Goal: Navigation & Orientation: Find specific page/section

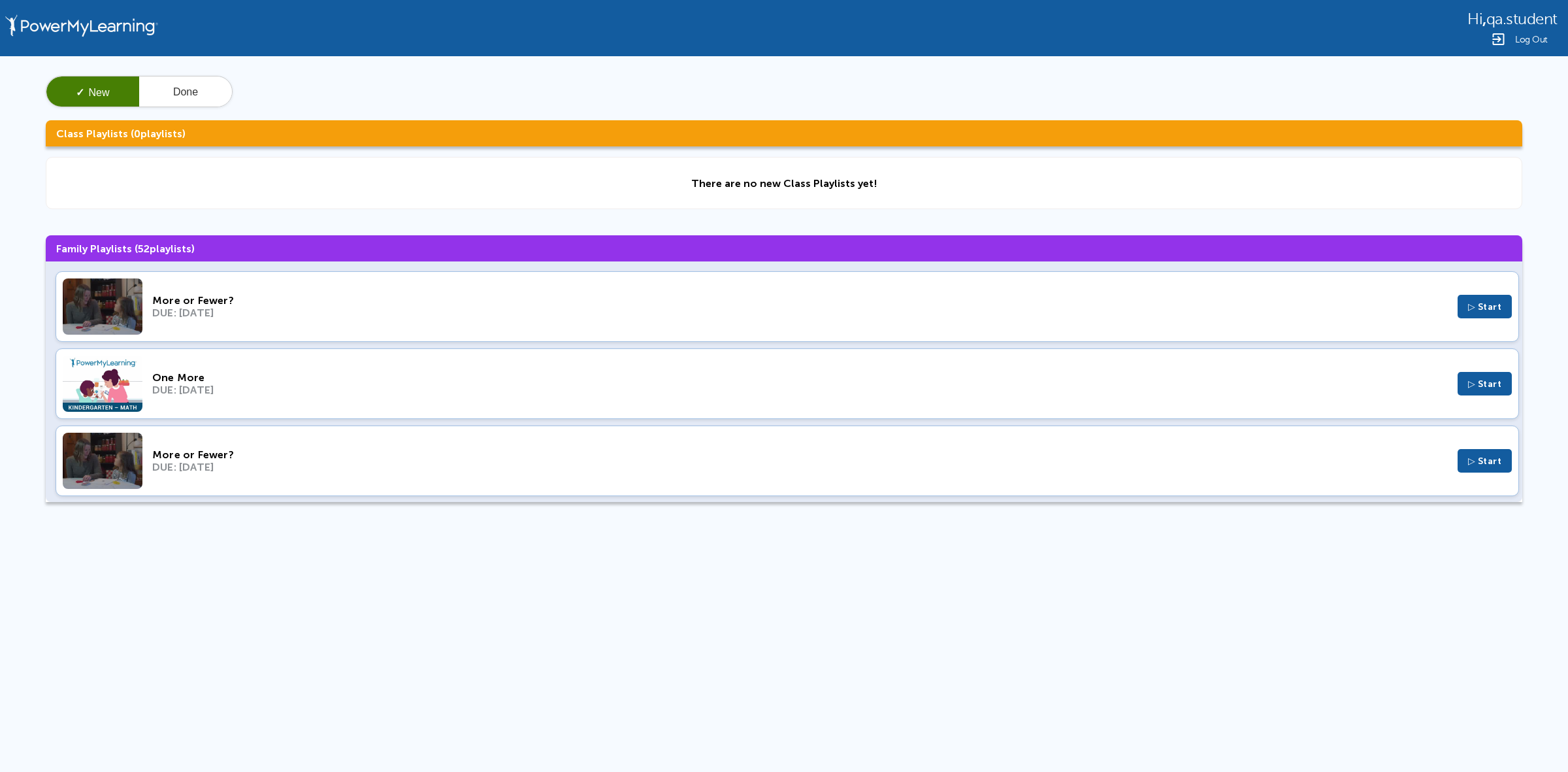
click at [495, 308] on div "DUE: Nov 6, 2024" at bounding box center [799, 313] width 1296 height 13
click at [791, 384] on div "DUE: Jan 10, 2024" at bounding box center [799, 389] width 1296 height 13
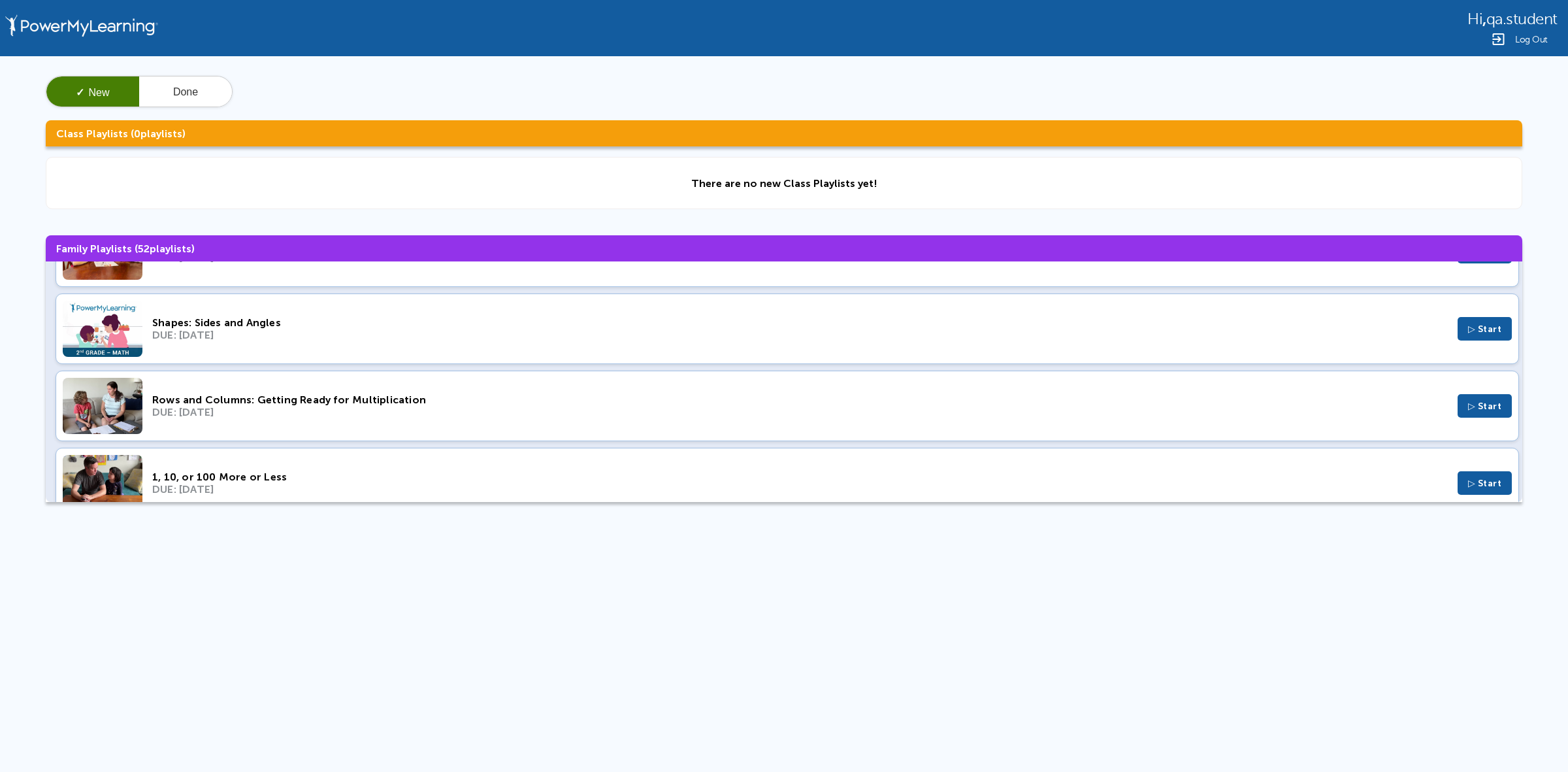
scroll to position [1062, 0]
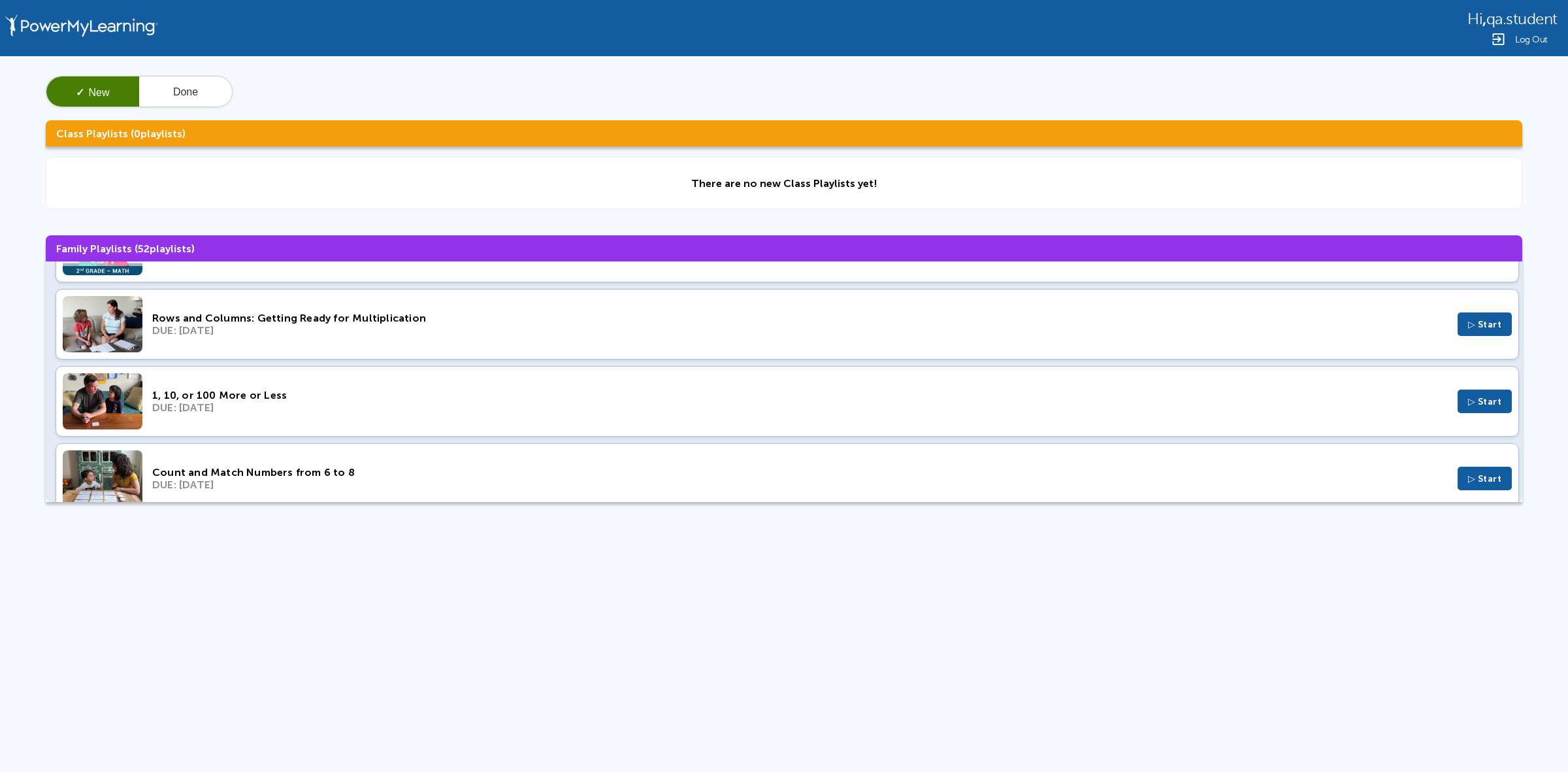
click at [693, 409] on div "DUE: Apr 2, 2023" at bounding box center [799, 407] width 1296 height 13
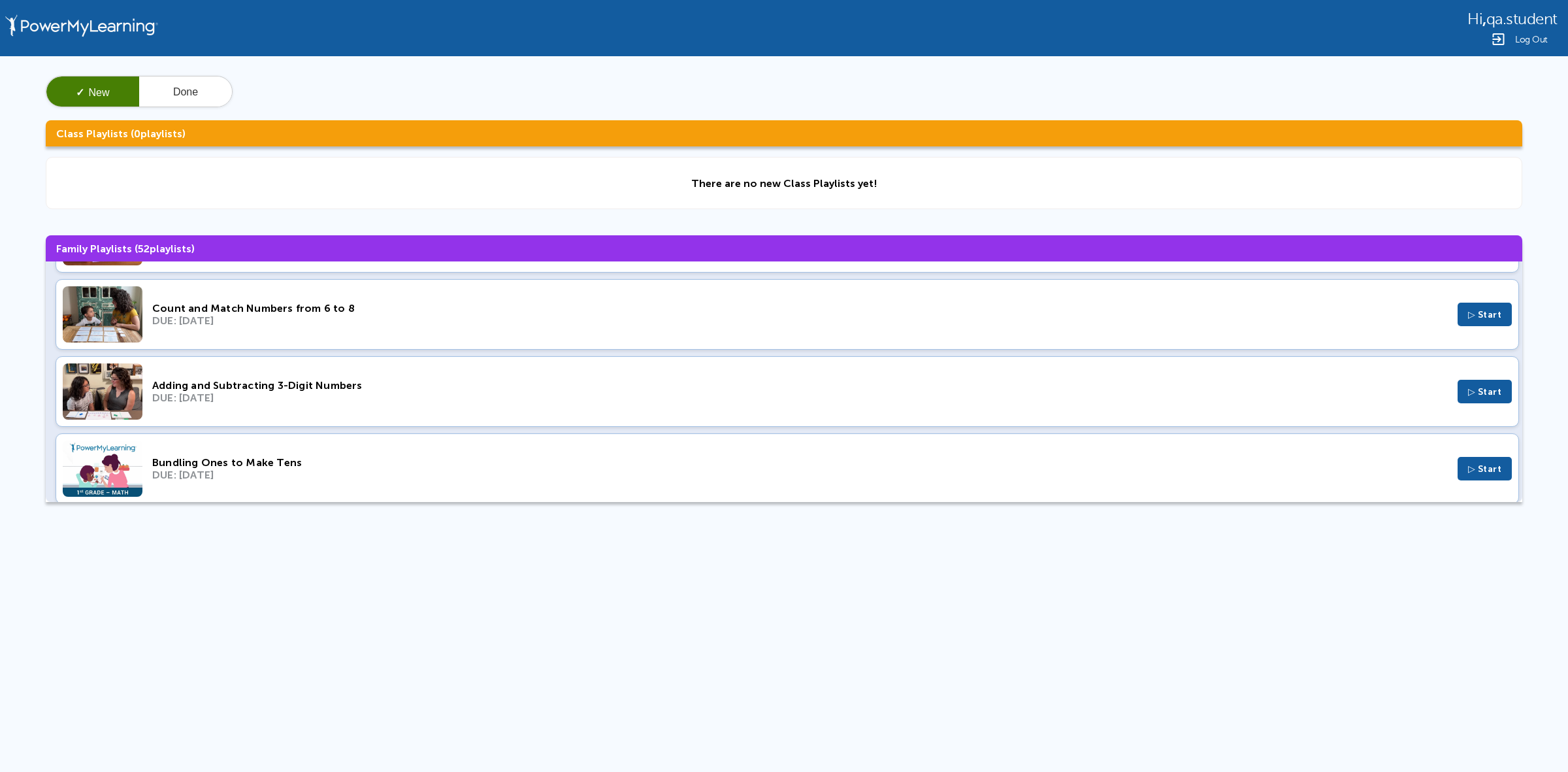
scroll to position [1308, 0]
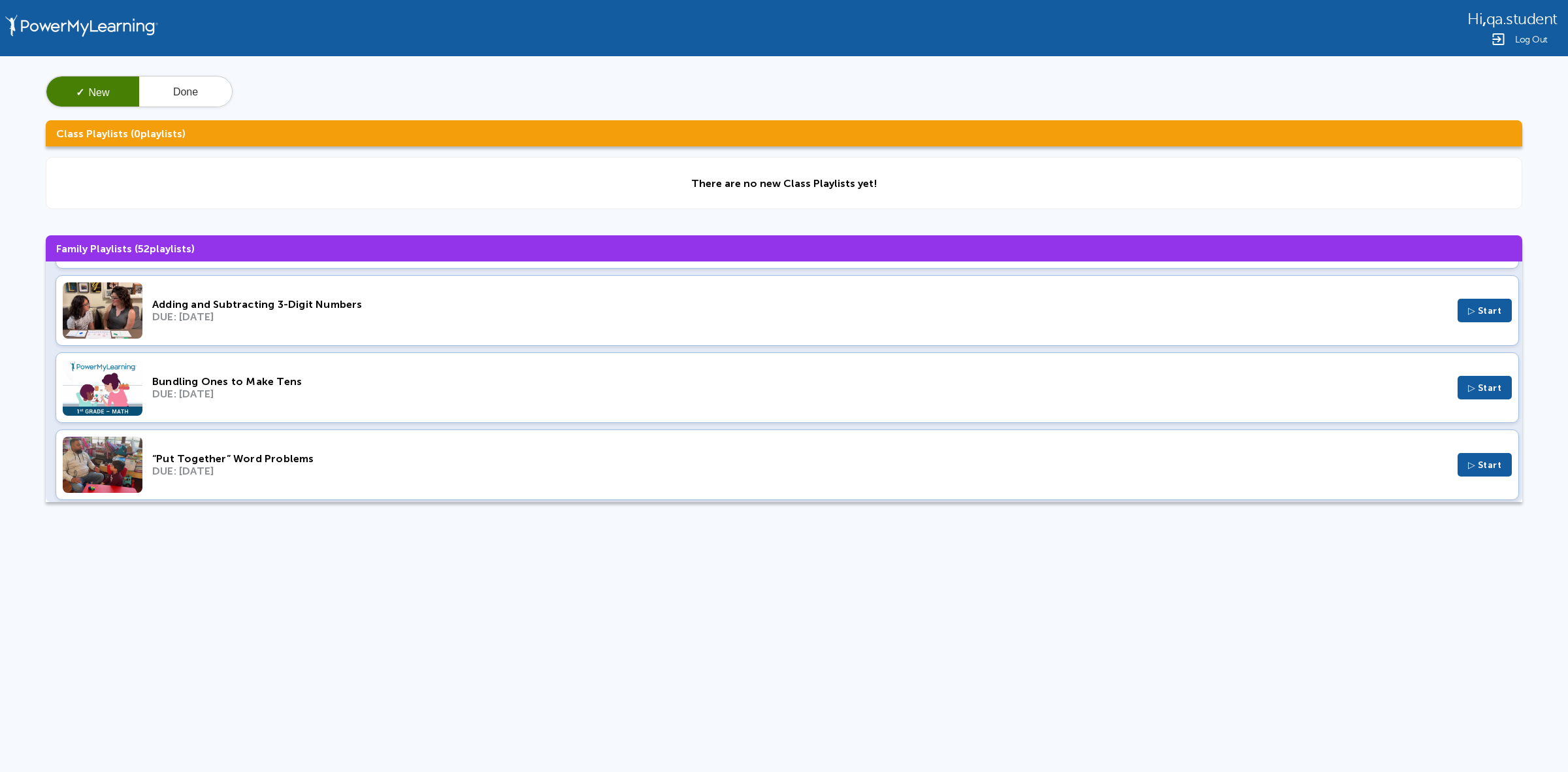
click at [756, 419] on div "Bundling Ones to Make Tens DUE: Mar 19, 2023 ▷ Start" at bounding box center [787, 387] width 1464 height 71
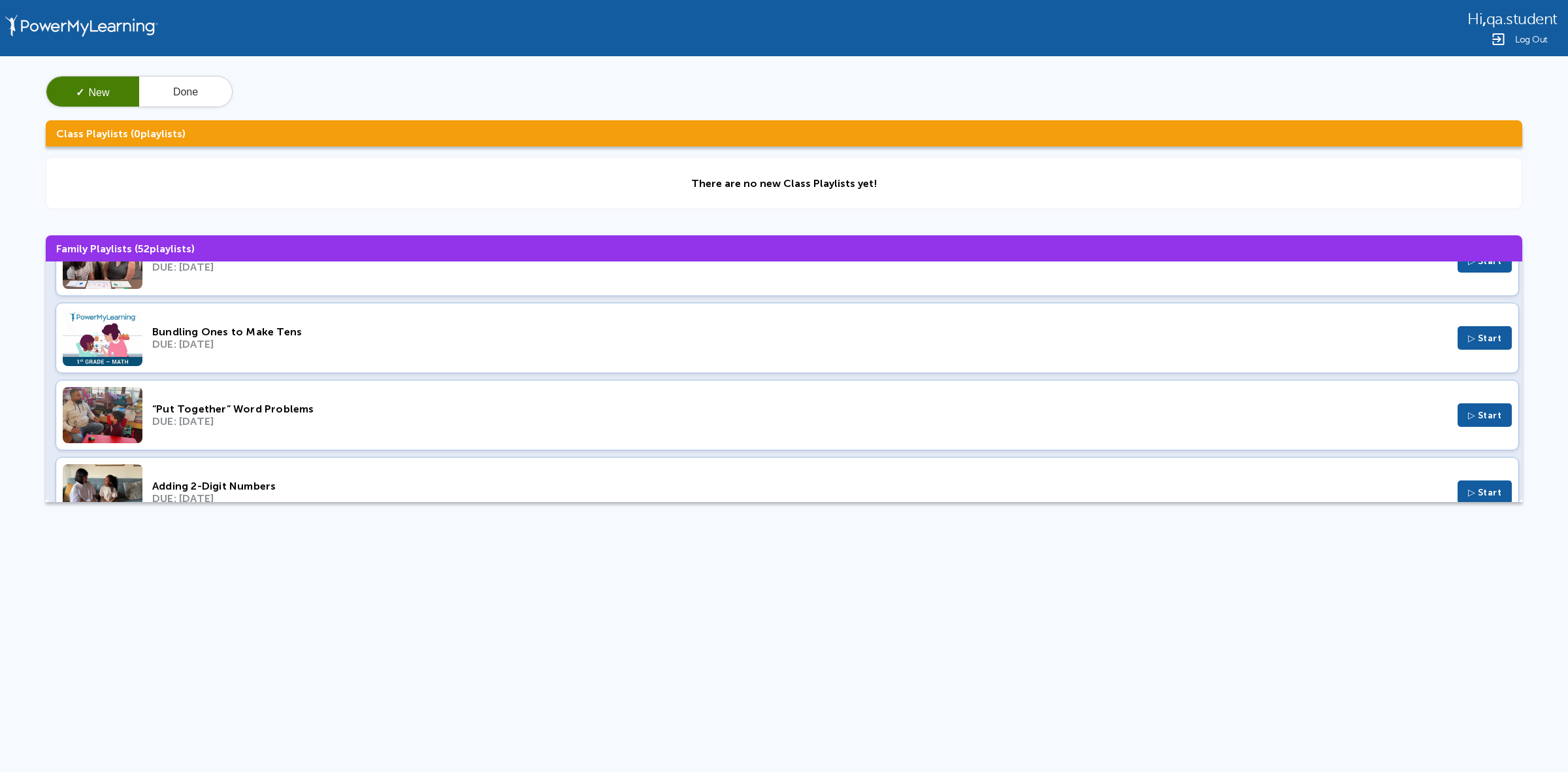
scroll to position [1471, 0]
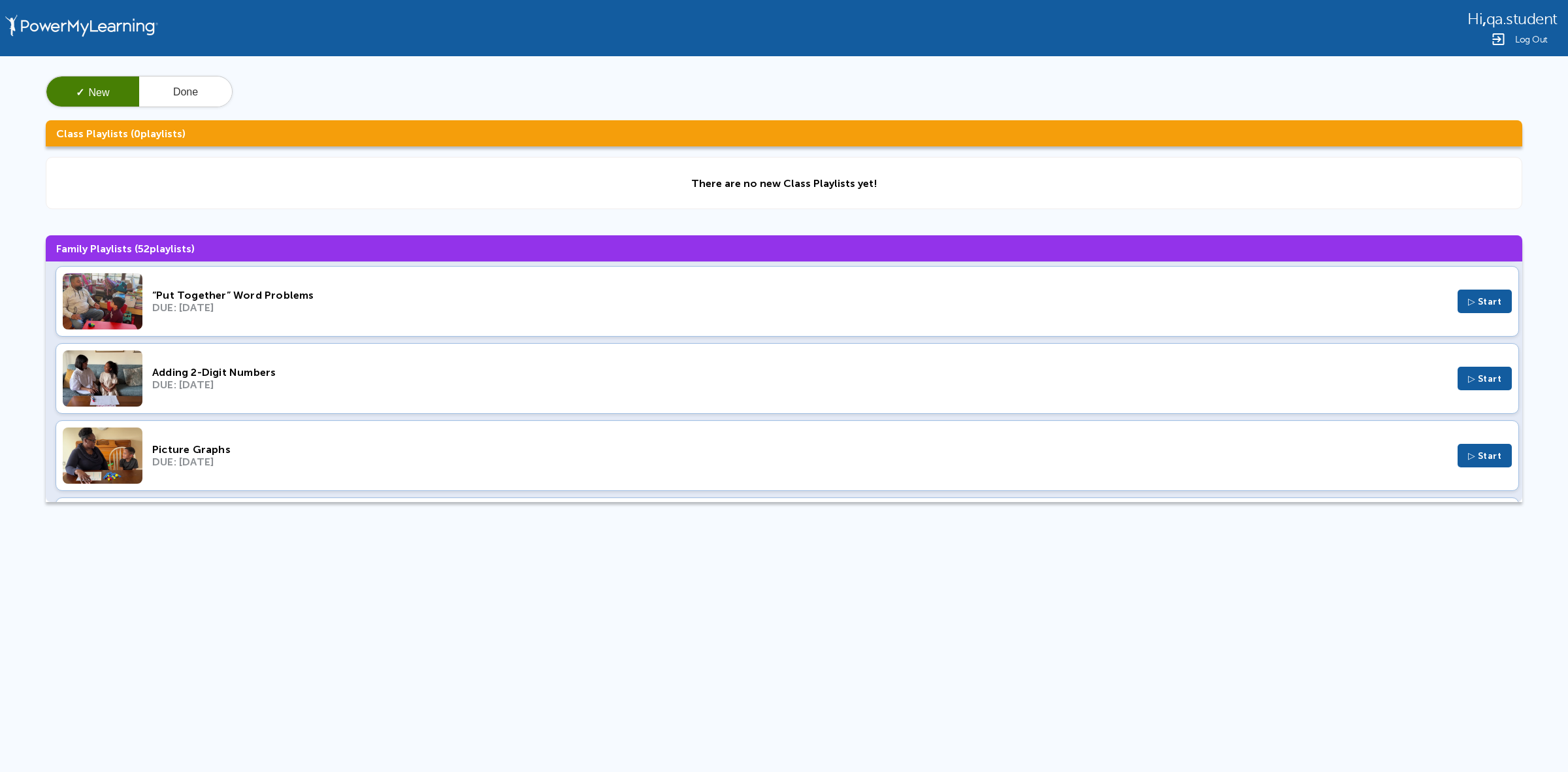
click at [814, 336] on div "“Put Together” Word Problems DUE: Mar 12, 2023 ▷ Start" at bounding box center [787, 301] width 1464 height 71
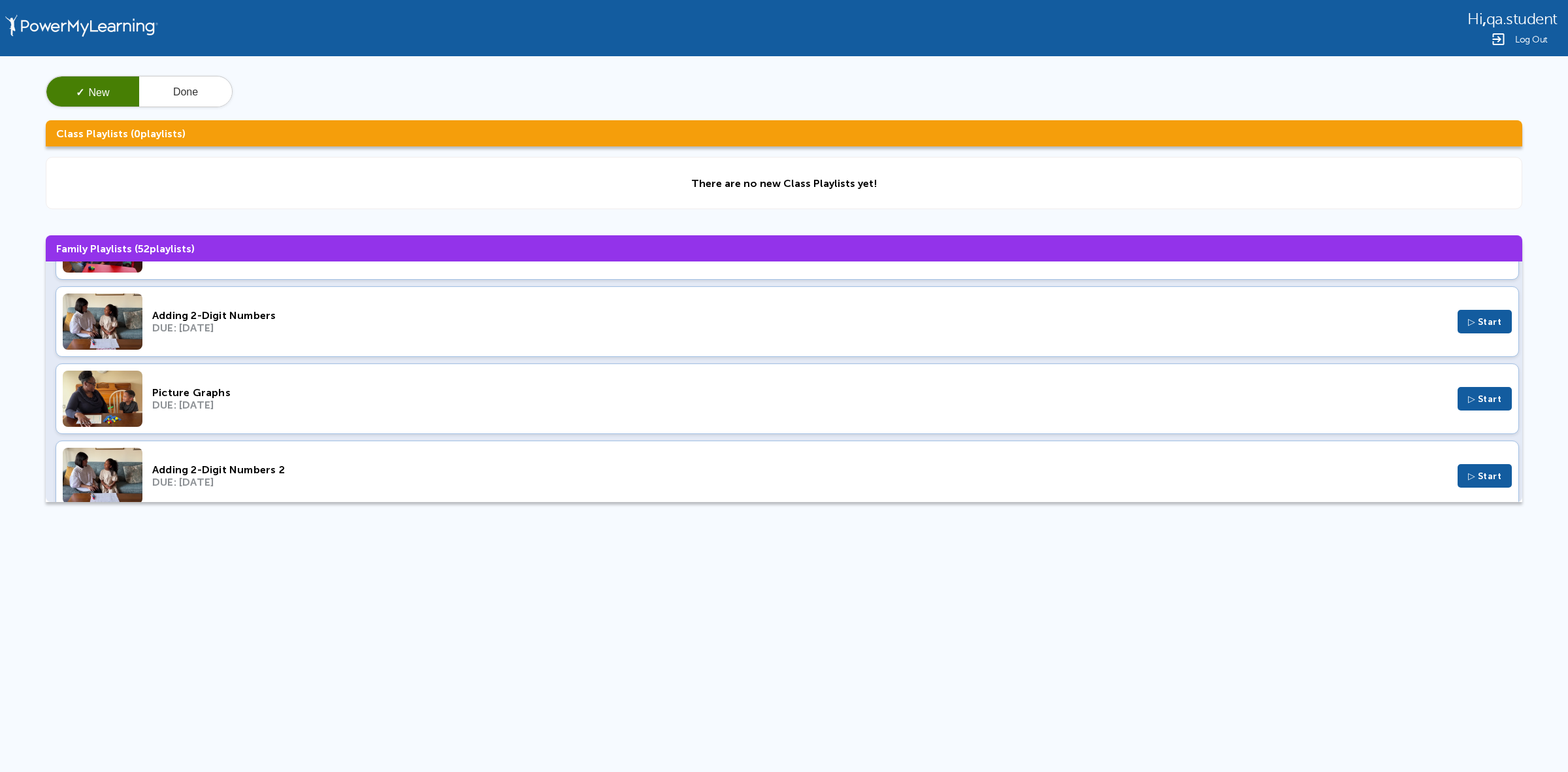
scroll to position [1634, 0]
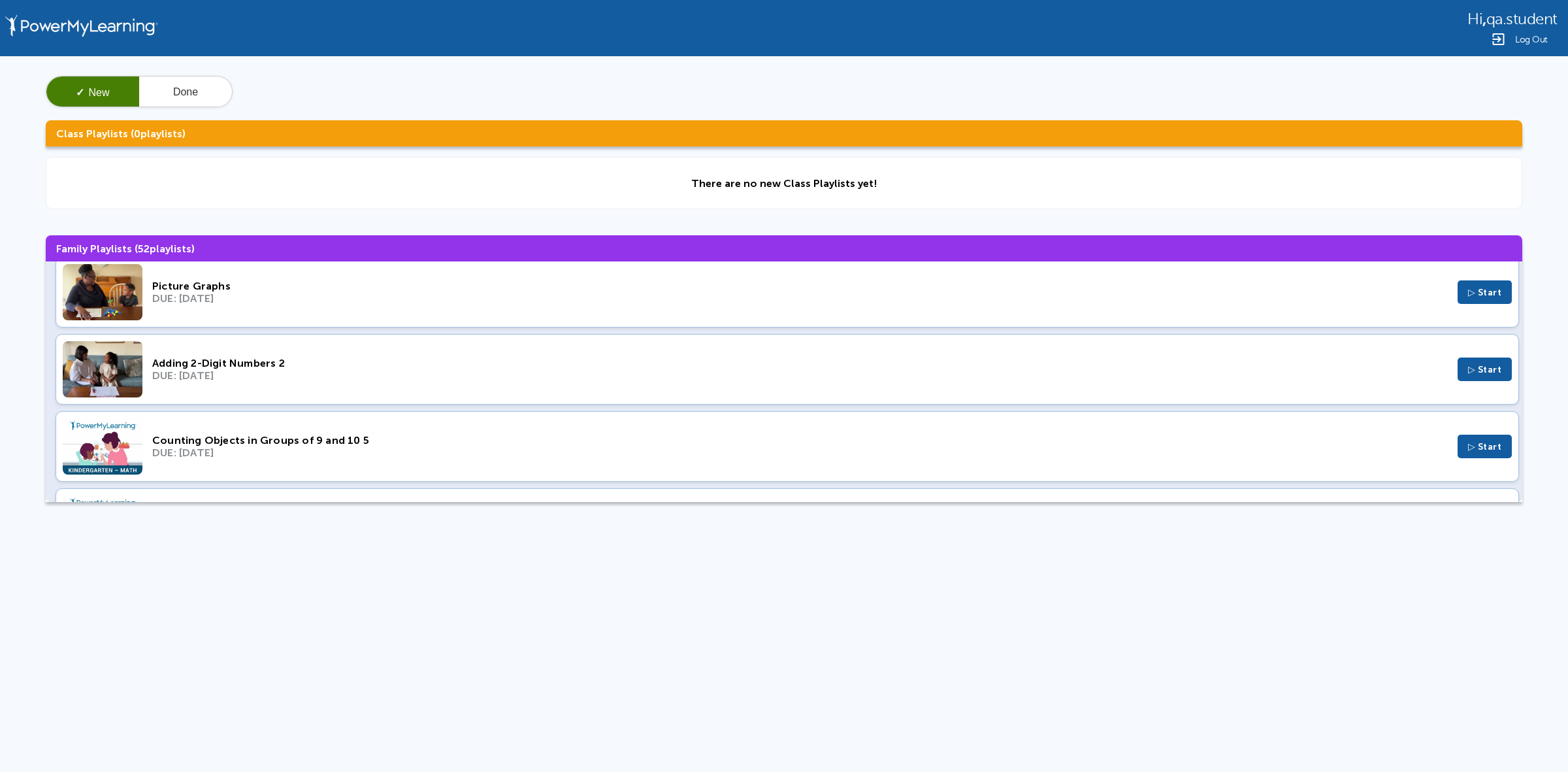
click at [782, 459] on div "DUE: Nov 27, 2022" at bounding box center [799, 452] width 1296 height 13
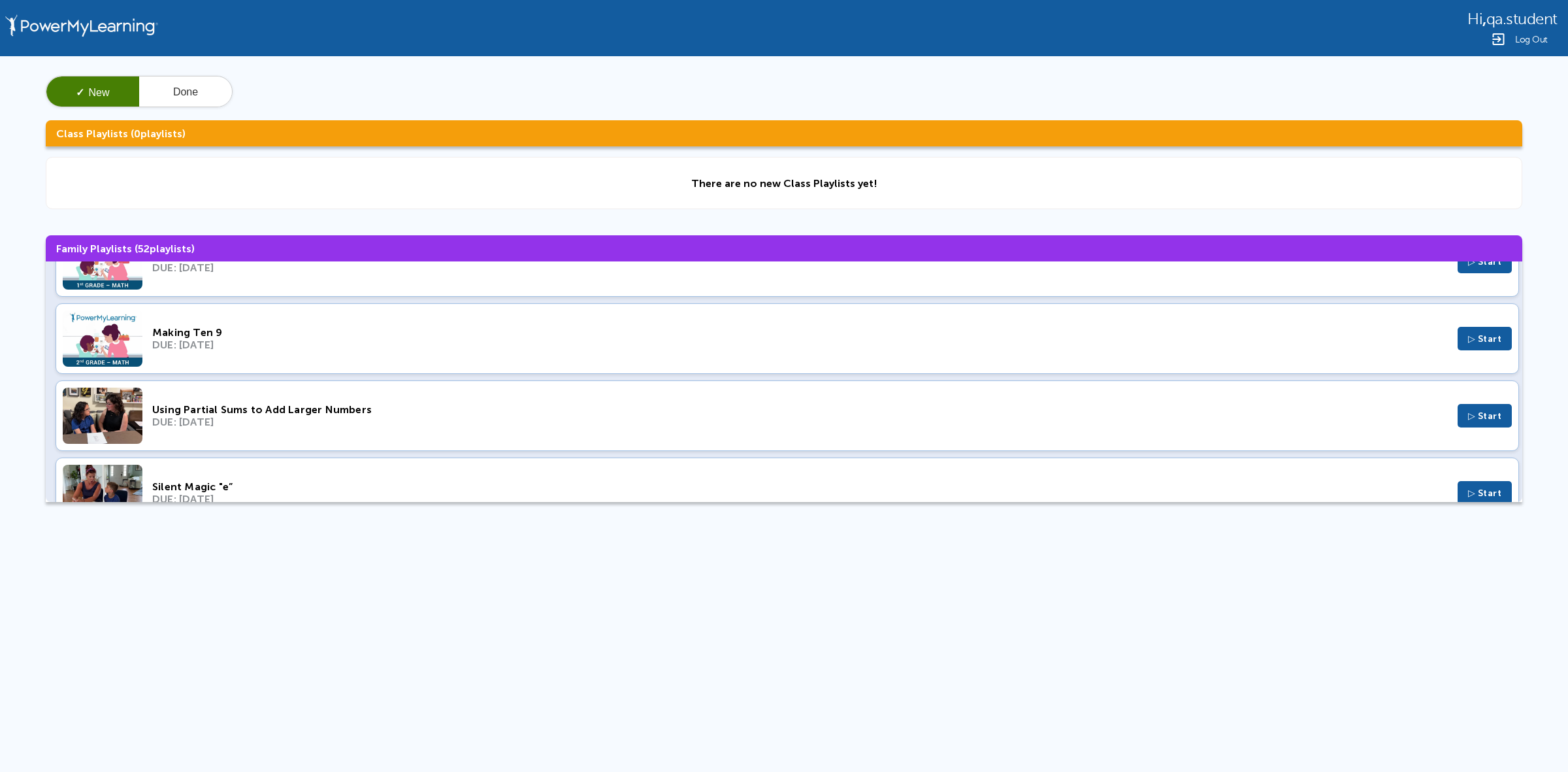
scroll to position [1961, 0]
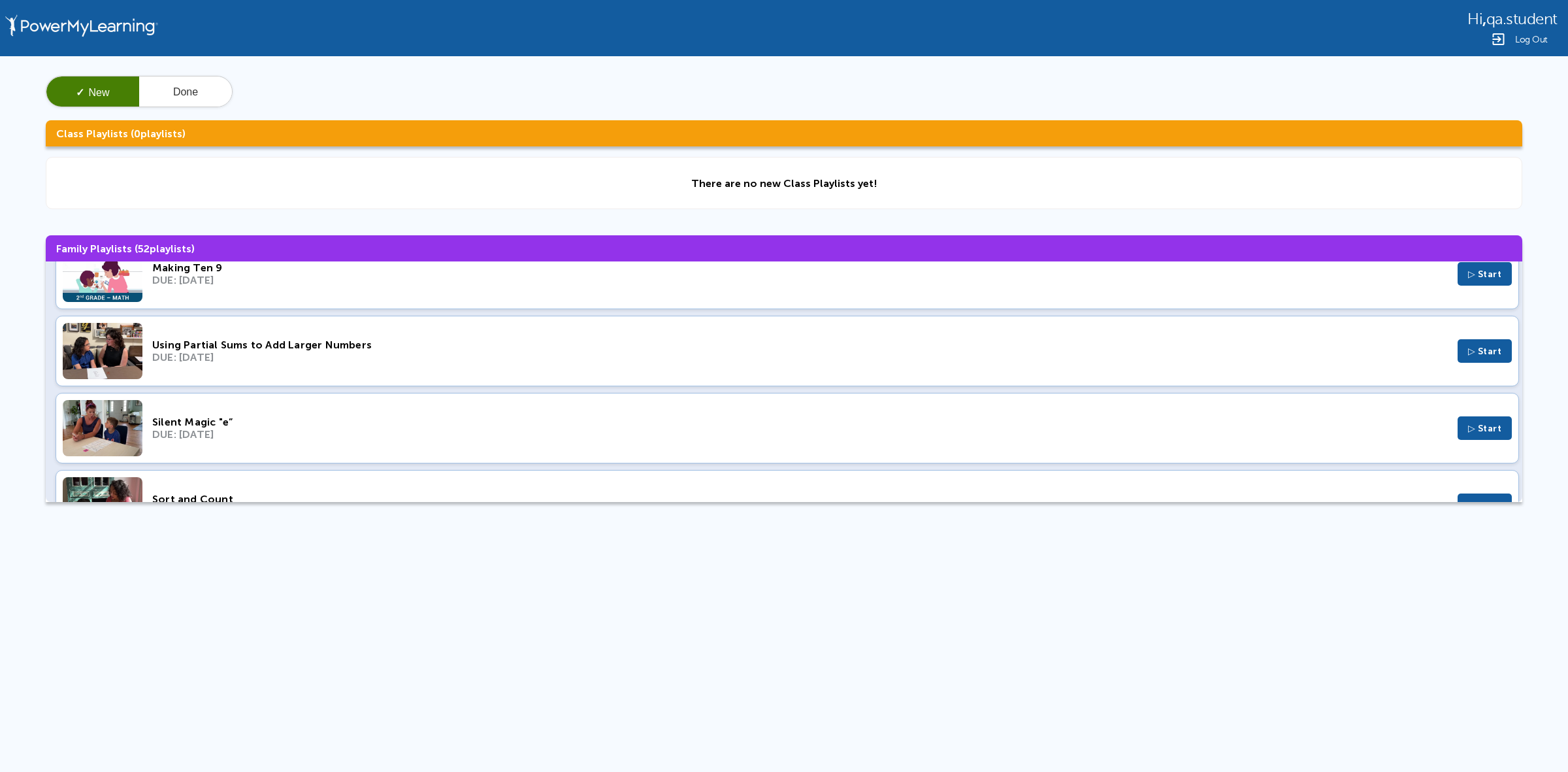
click at [809, 282] on div "DUE: Dec 25, 2022" at bounding box center [799, 280] width 1296 height 13
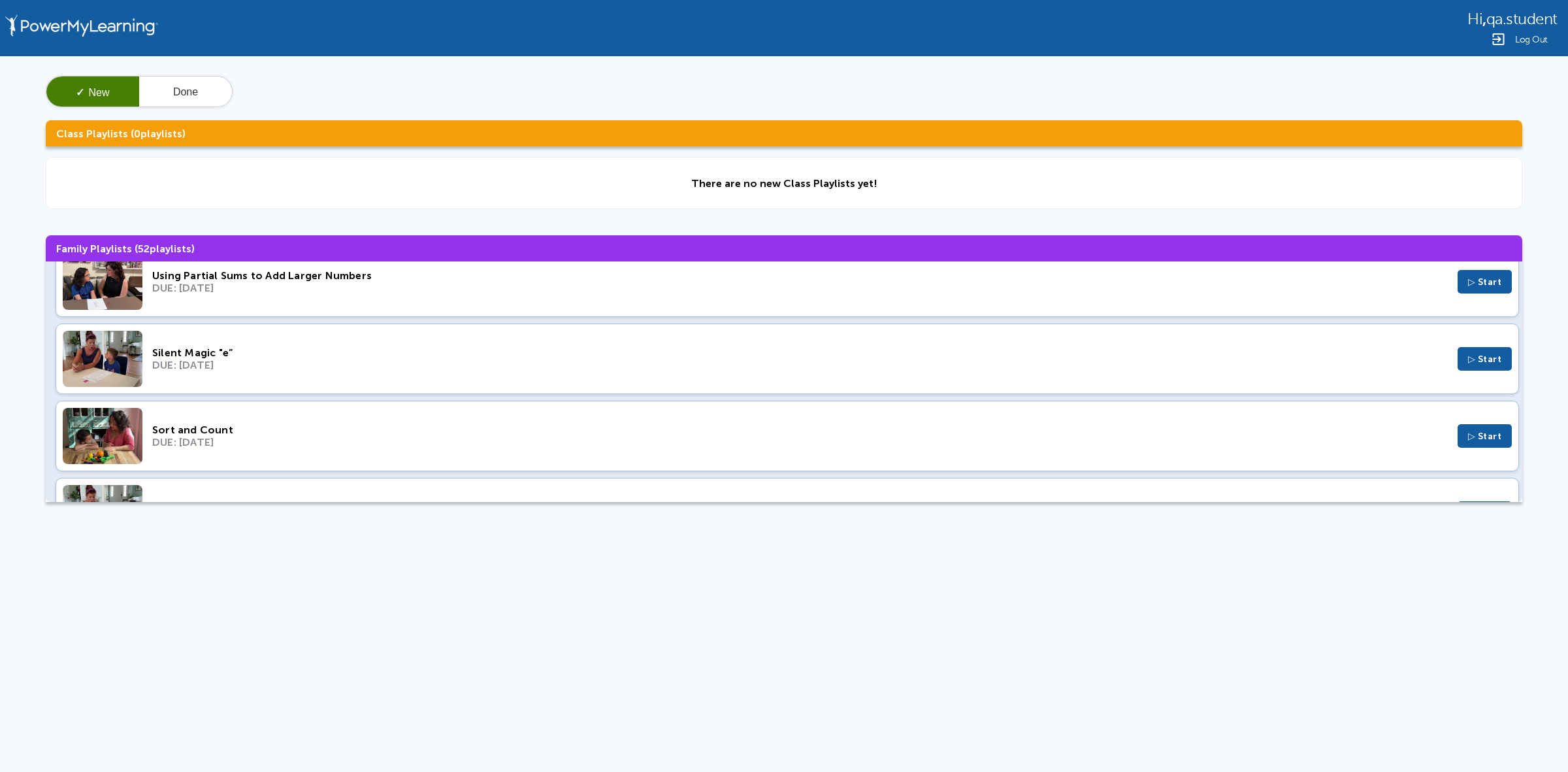
scroll to position [2125, 0]
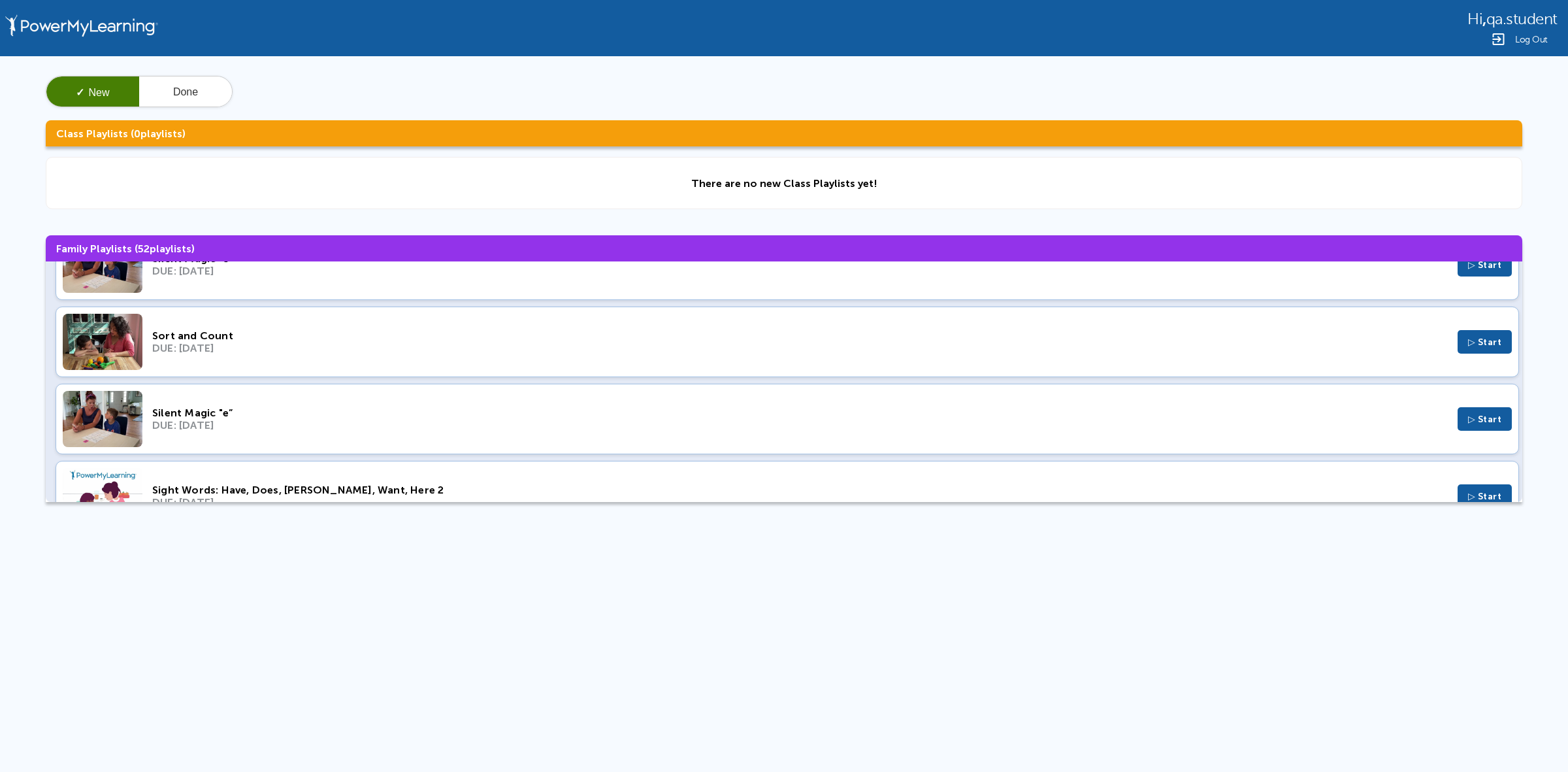
click at [720, 342] on div "Sort and Count" at bounding box center [799, 336] width 1296 height 13
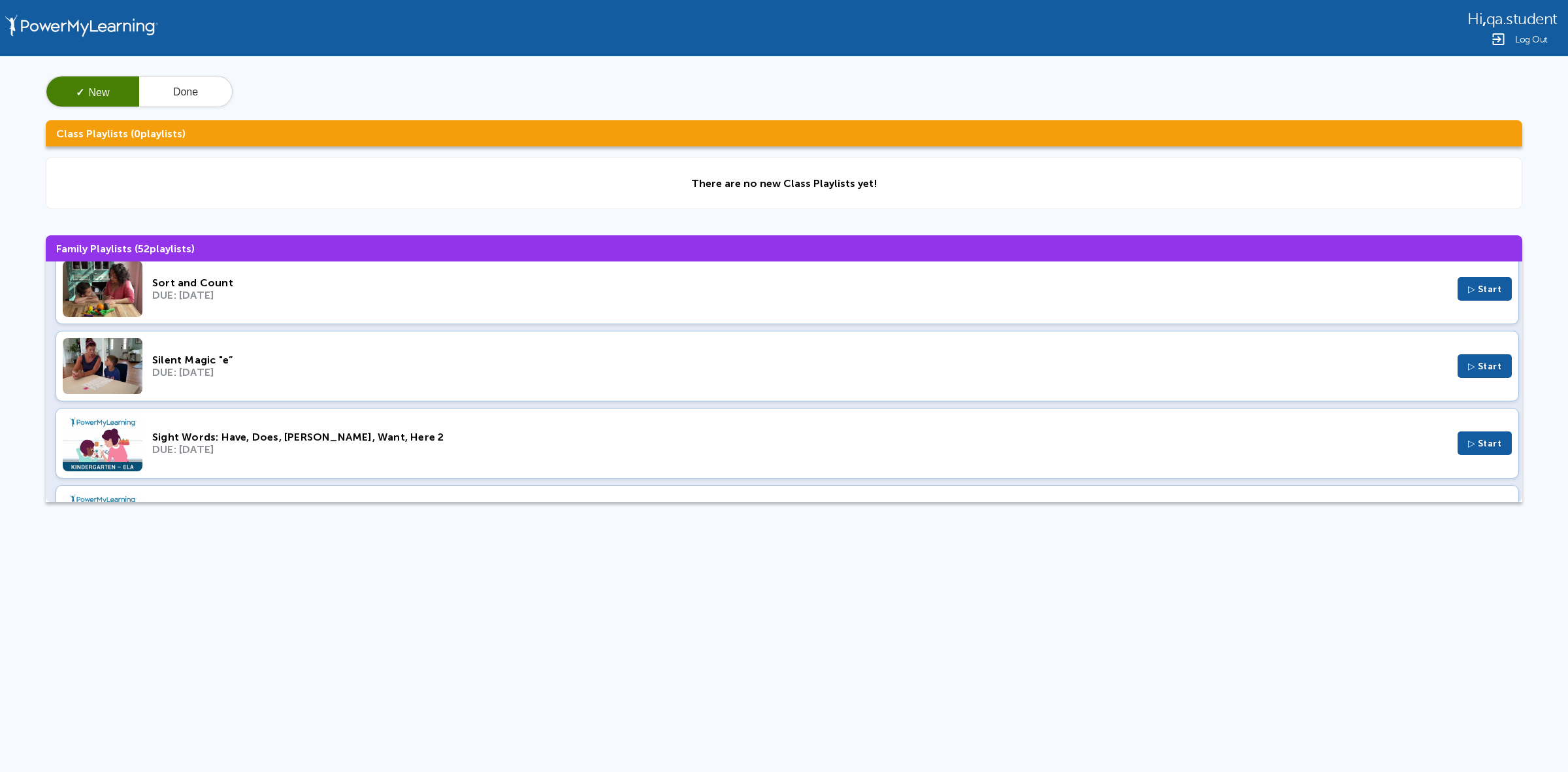
scroll to position [2207, 0]
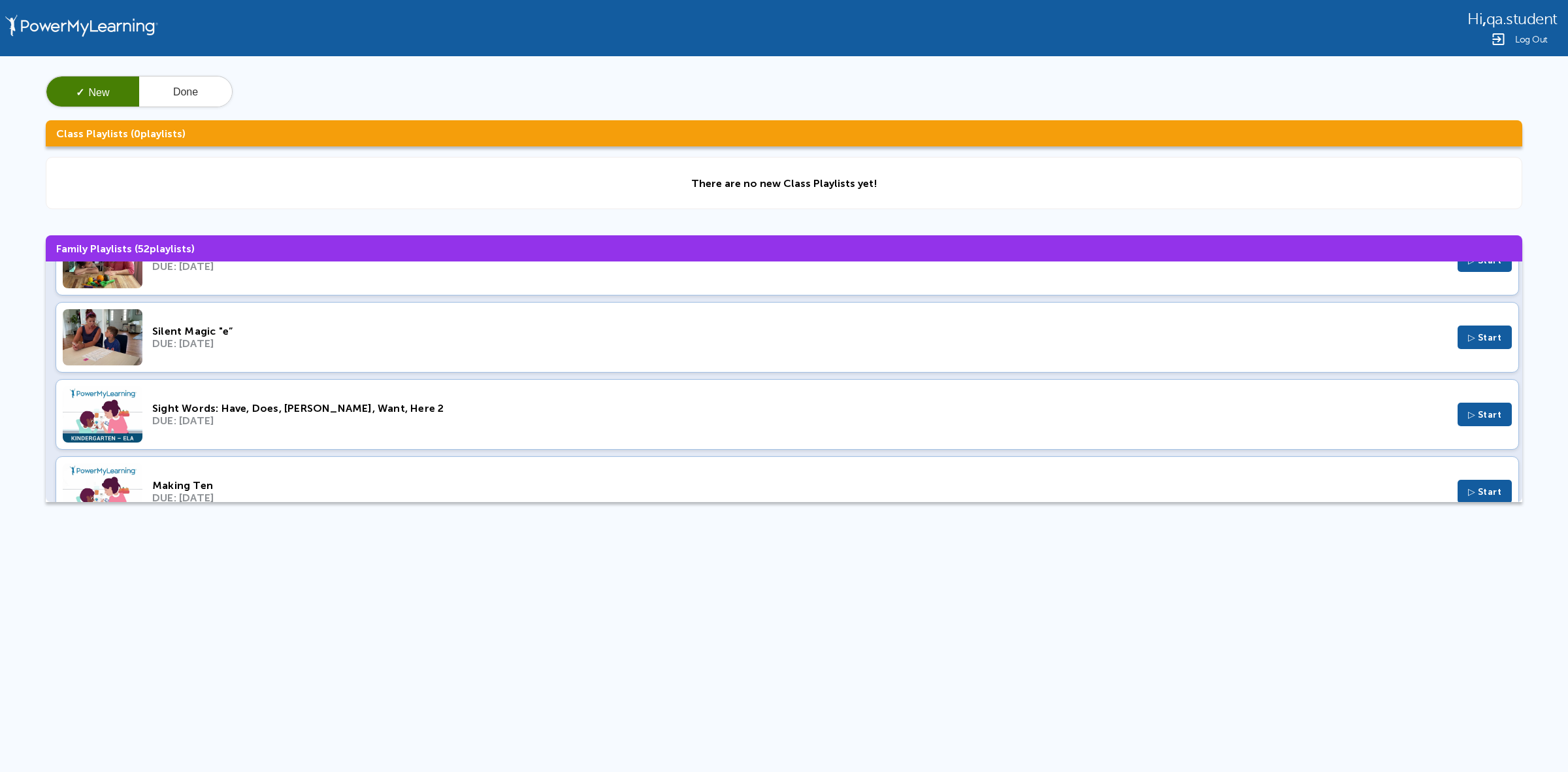
click at [716, 410] on div "Sight Words: Have, Does, Said, Want, Here 2 DUE: Nov 6, 2022 ▷ Start" at bounding box center [787, 414] width 1464 height 71
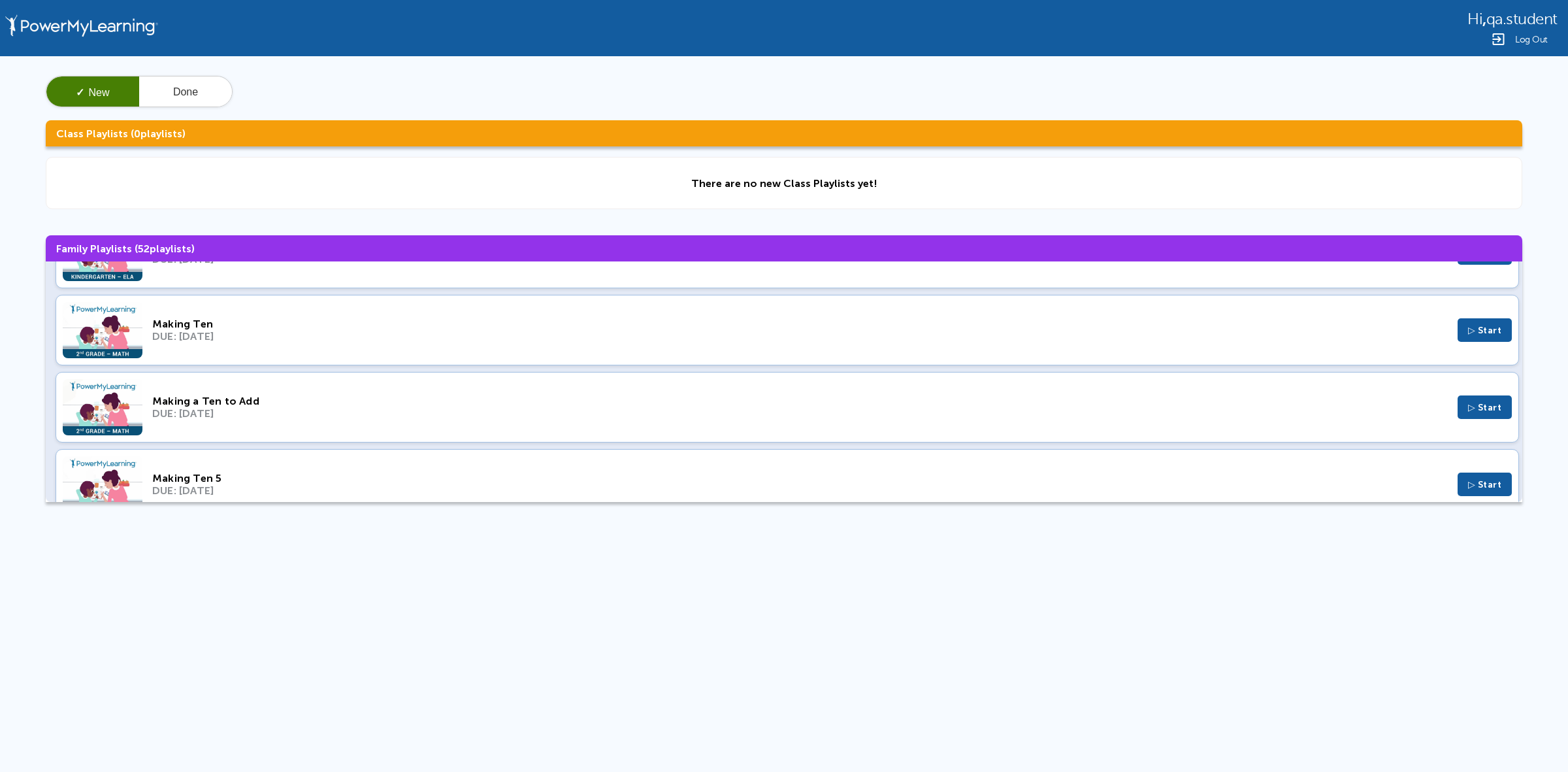
scroll to position [2371, 0]
click at [584, 357] on div "Making Ten DUE: Sep 11, 2022 ▷ Start" at bounding box center [787, 328] width 1464 height 71
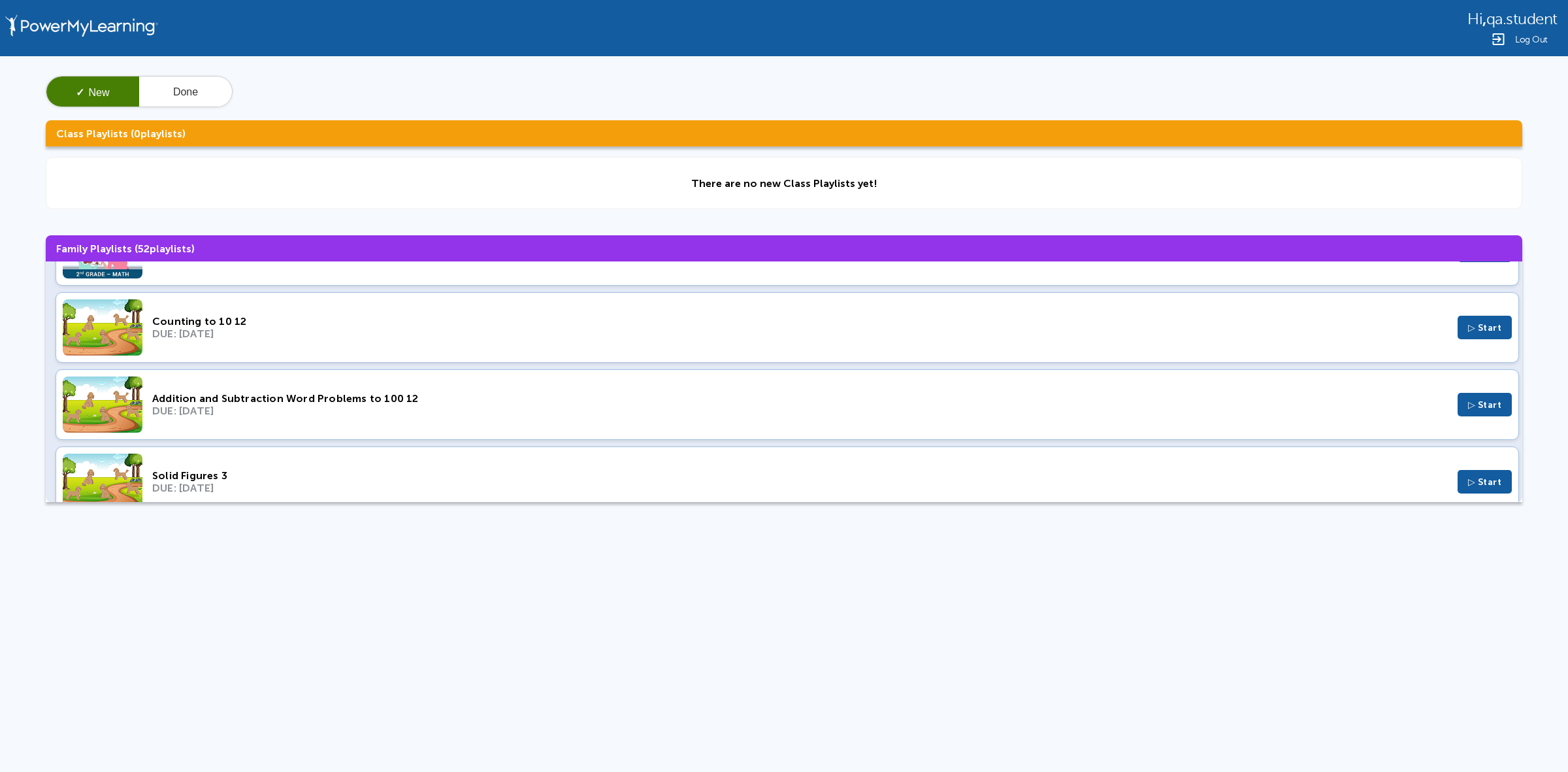
scroll to position [2698, 0]
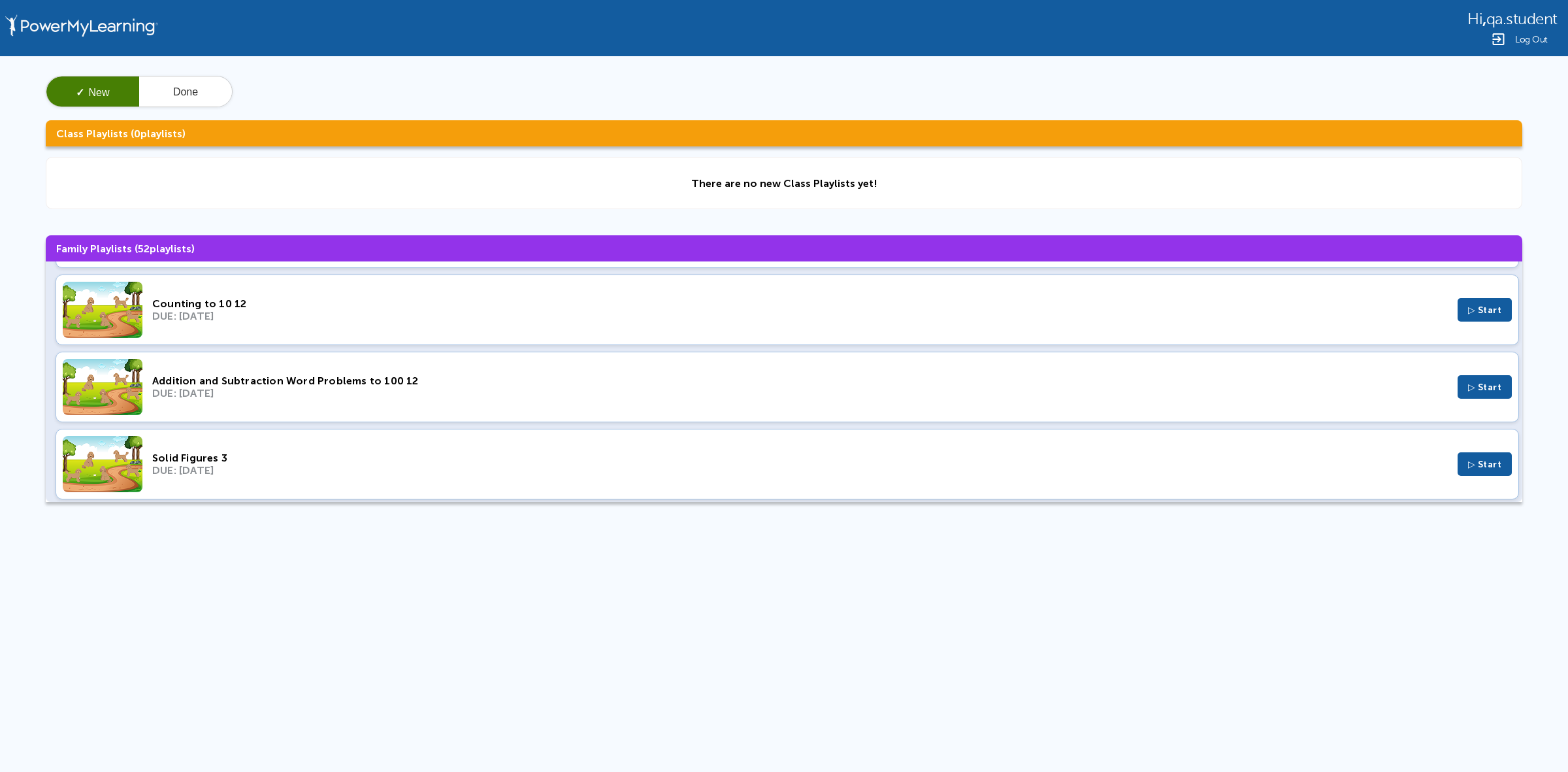
click at [663, 387] on div "Addition and Subtraction Word Problems to 100 12" at bounding box center [799, 381] width 1296 height 13
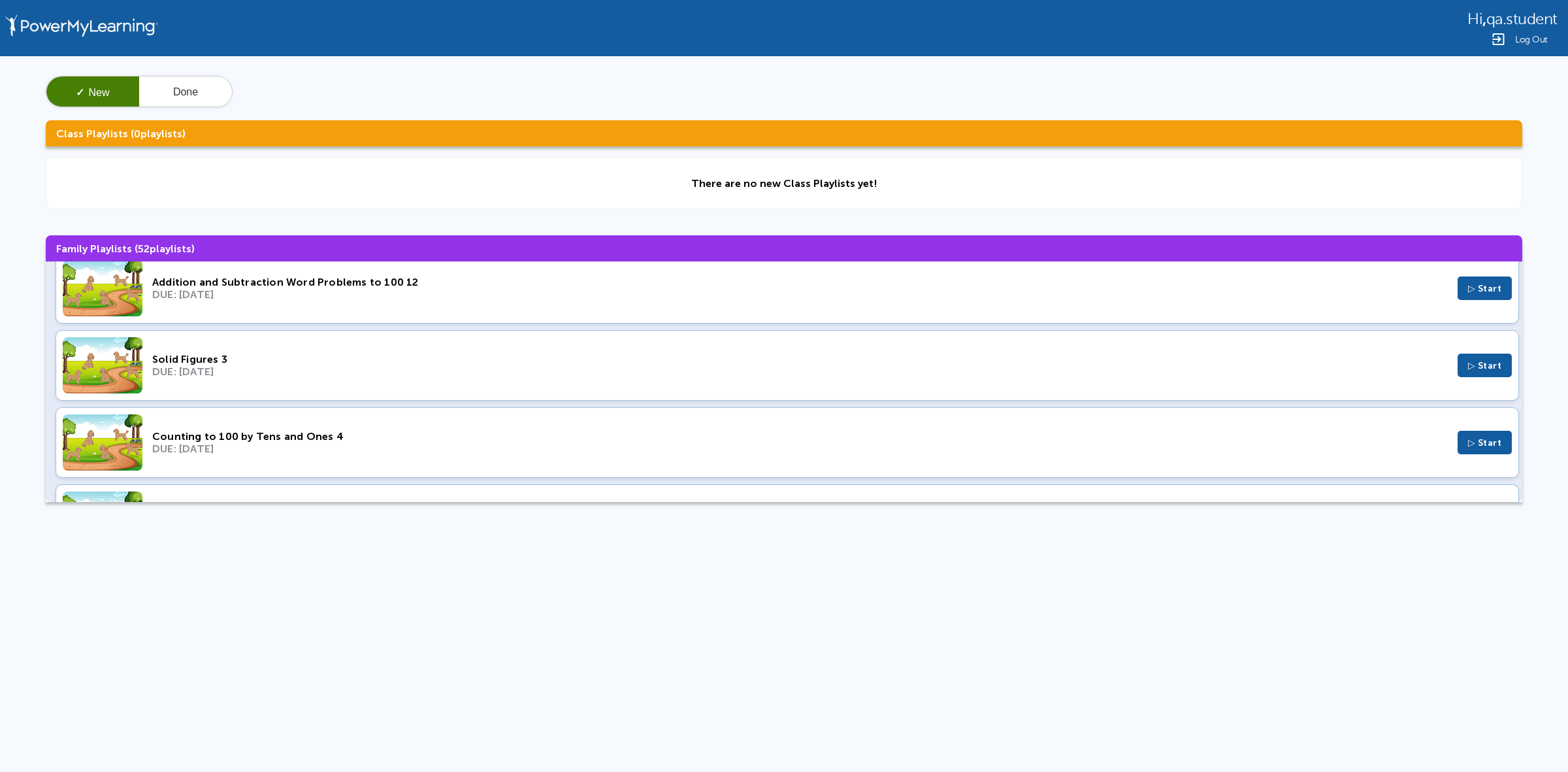
scroll to position [2860, 0]
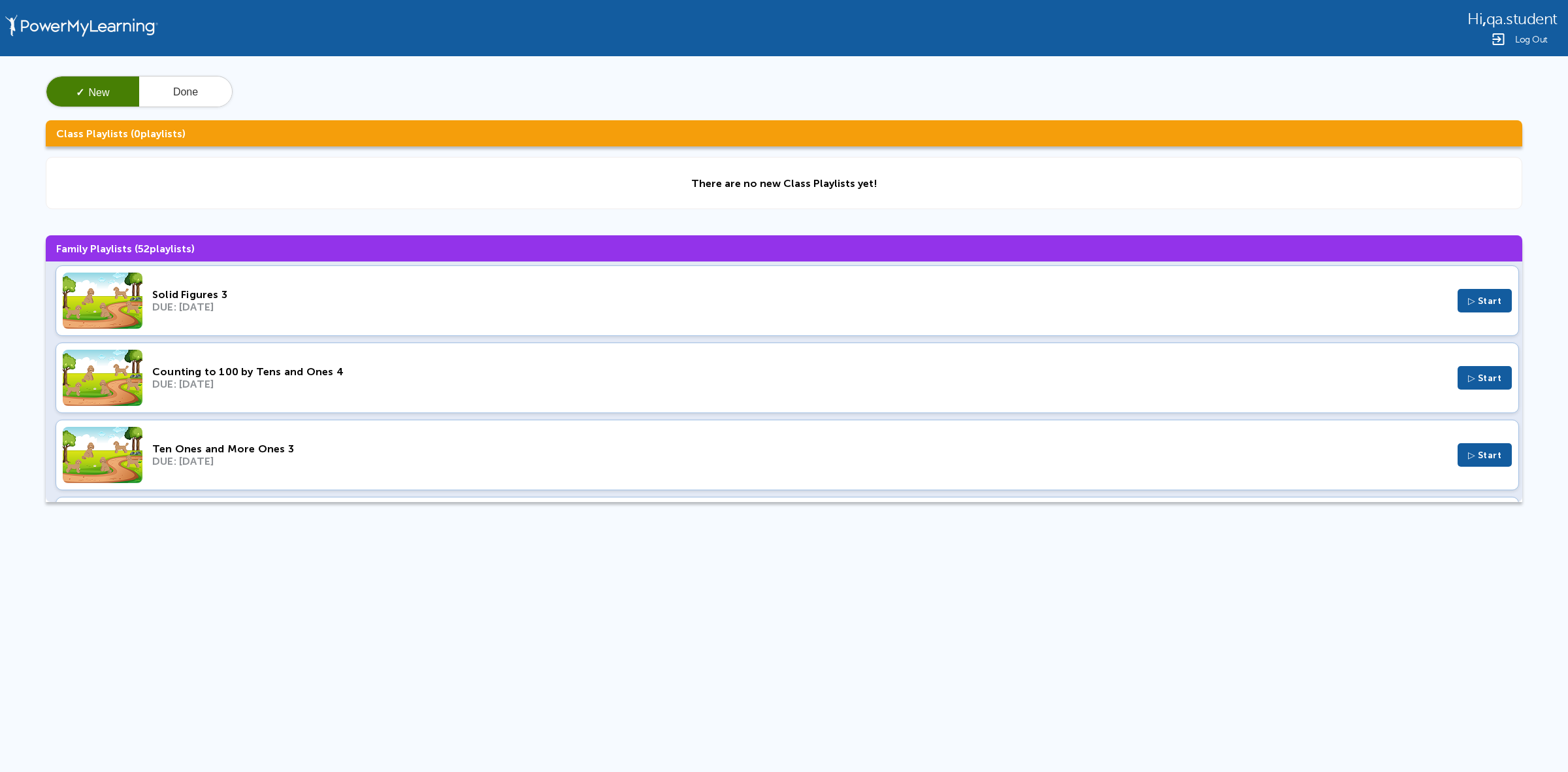
click at [553, 313] on div "DUE: May 22, 2022" at bounding box center [799, 307] width 1296 height 13
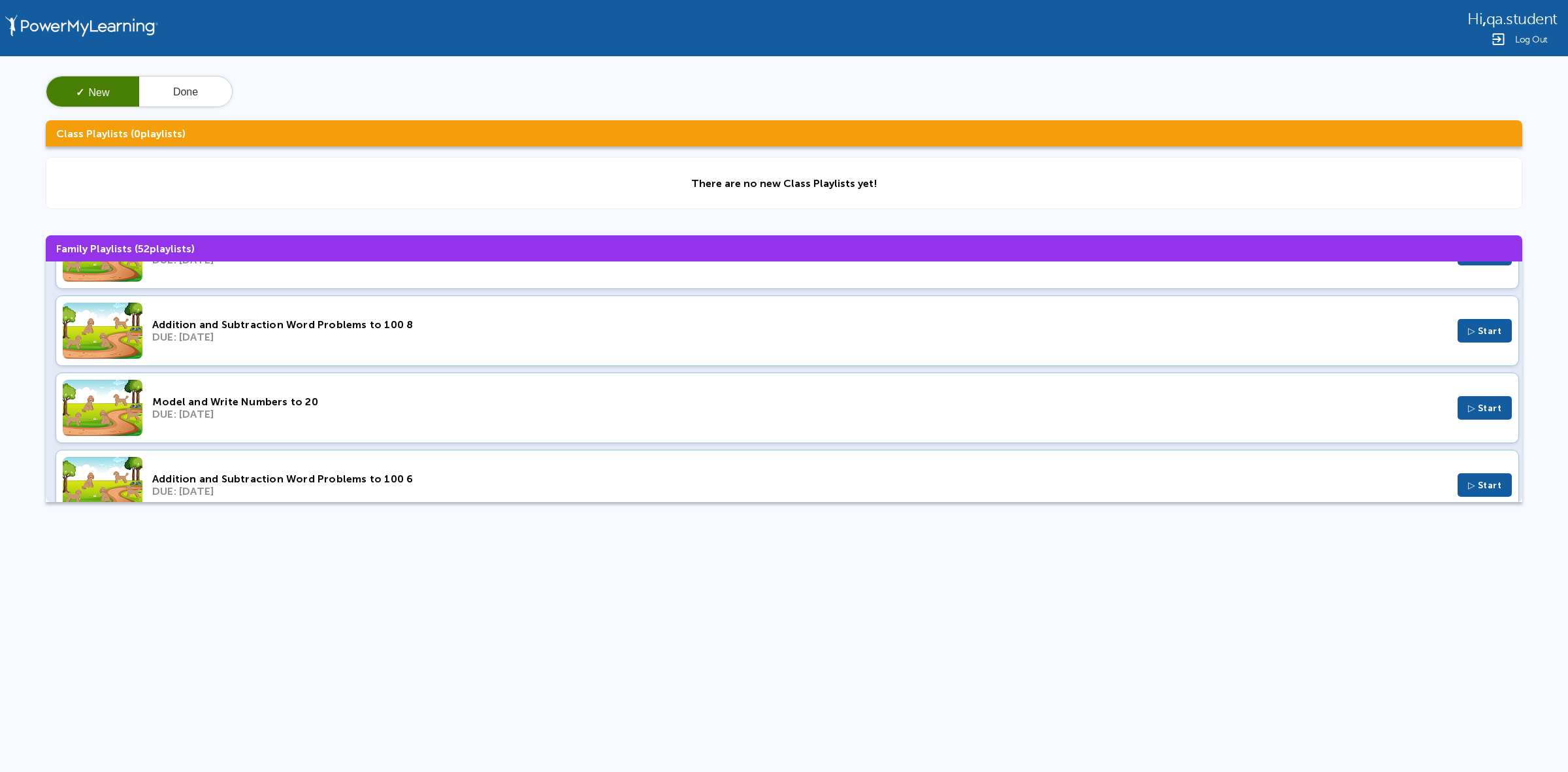
scroll to position [3270, 0]
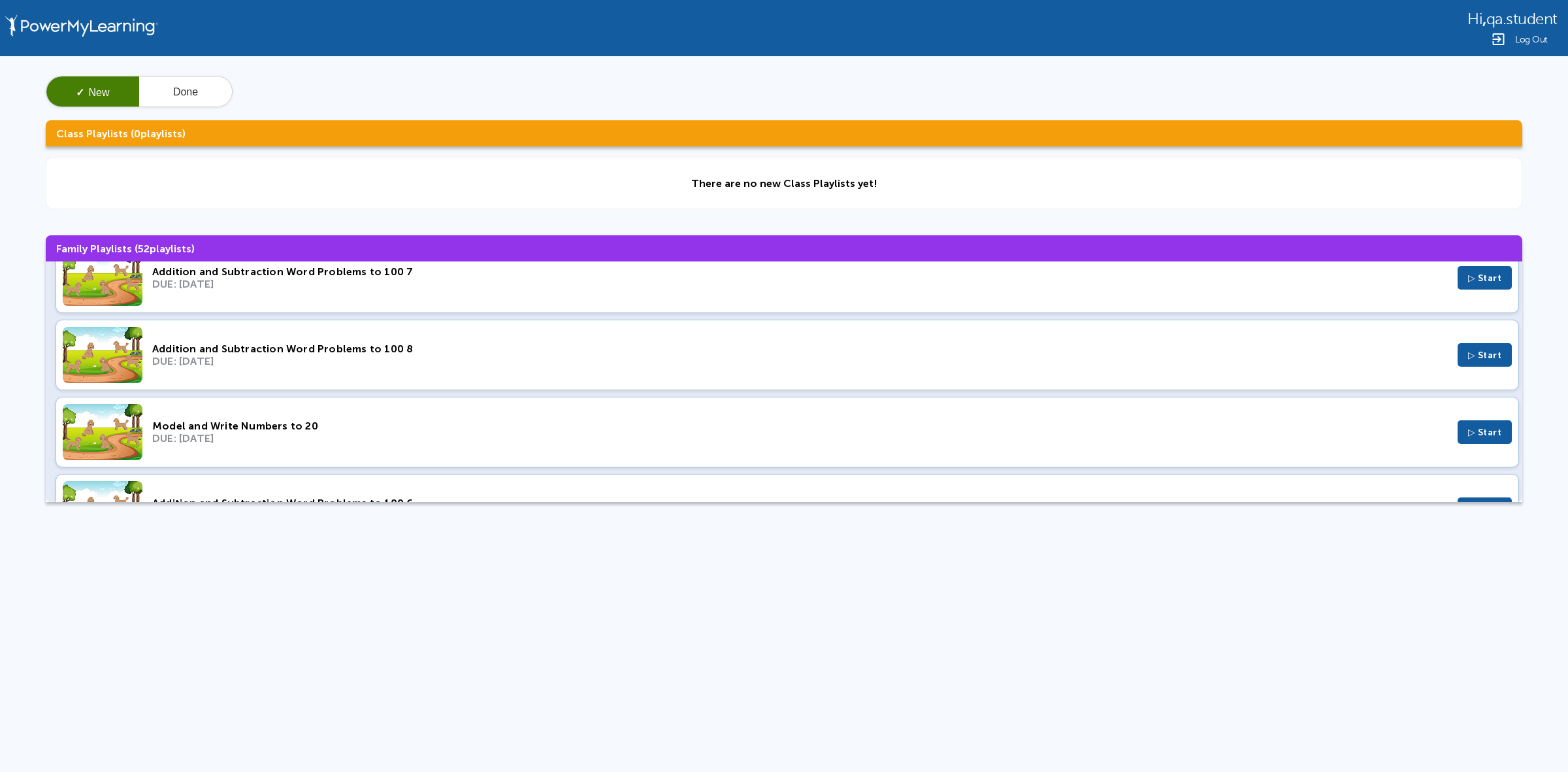
click at [520, 355] on div "Addition and Subtraction Word Problems to 100 8" at bounding box center [799, 349] width 1296 height 13
click at [606, 308] on div "Addition and Subtraction Word Problems to 100 7 DUE: Mar 14, 2022 ▷ Start" at bounding box center [787, 277] width 1464 height 71
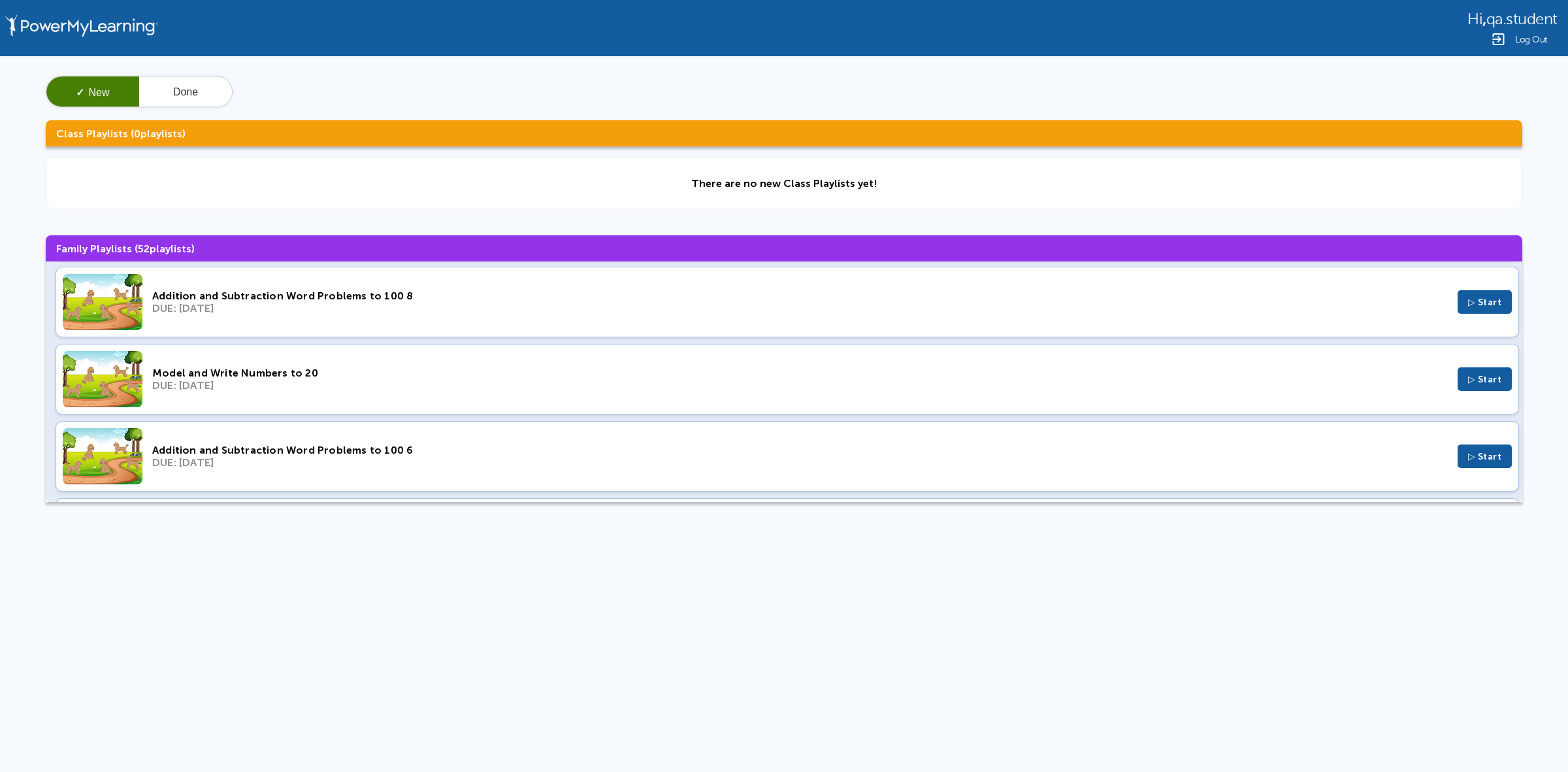
scroll to position [3351, 0]
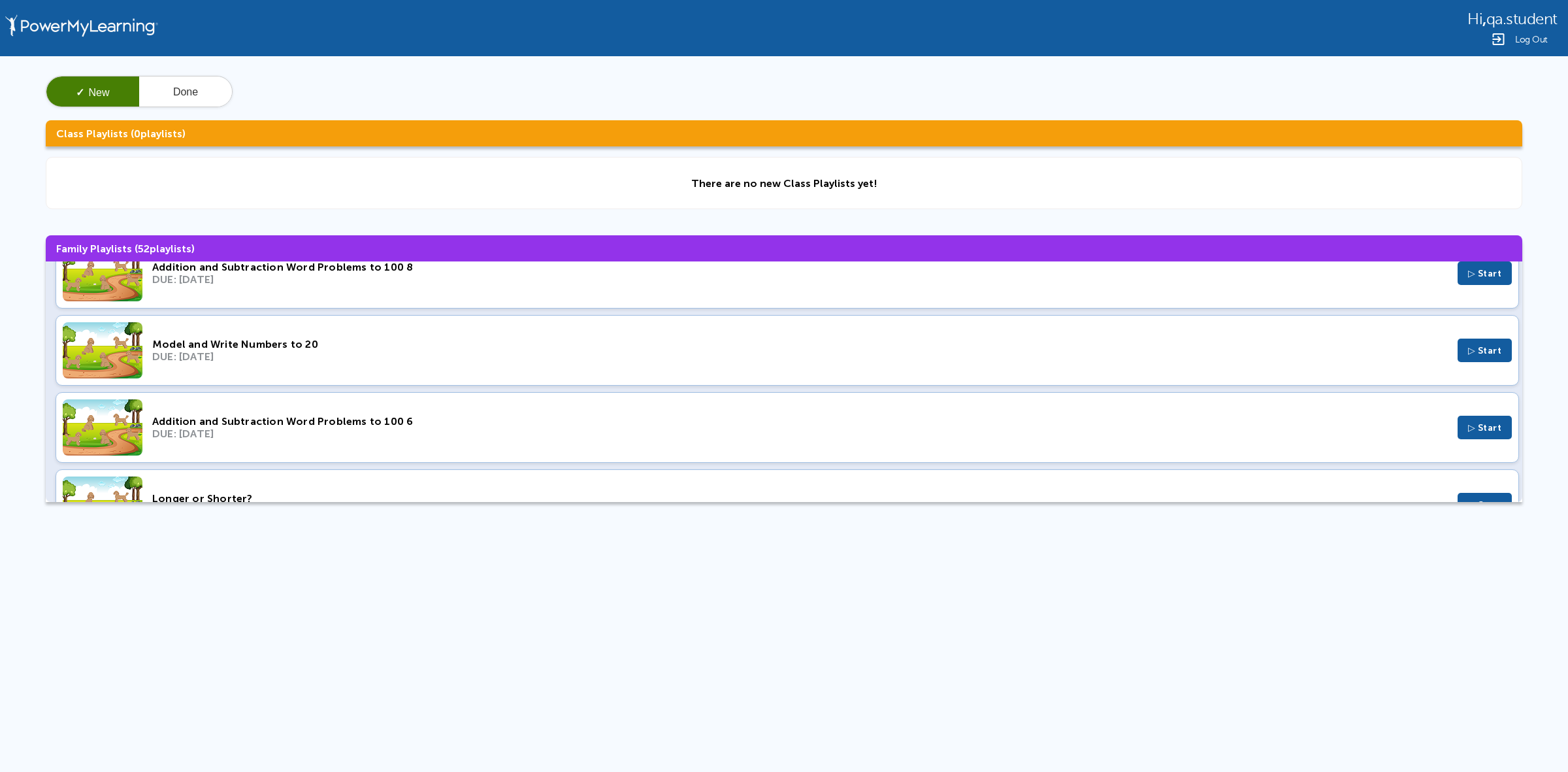
click at [556, 455] on div "Addition and Subtraction Word Problems to 100 6 DUE: Feb 28, 2022 ▷ Start" at bounding box center [787, 427] width 1464 height 71
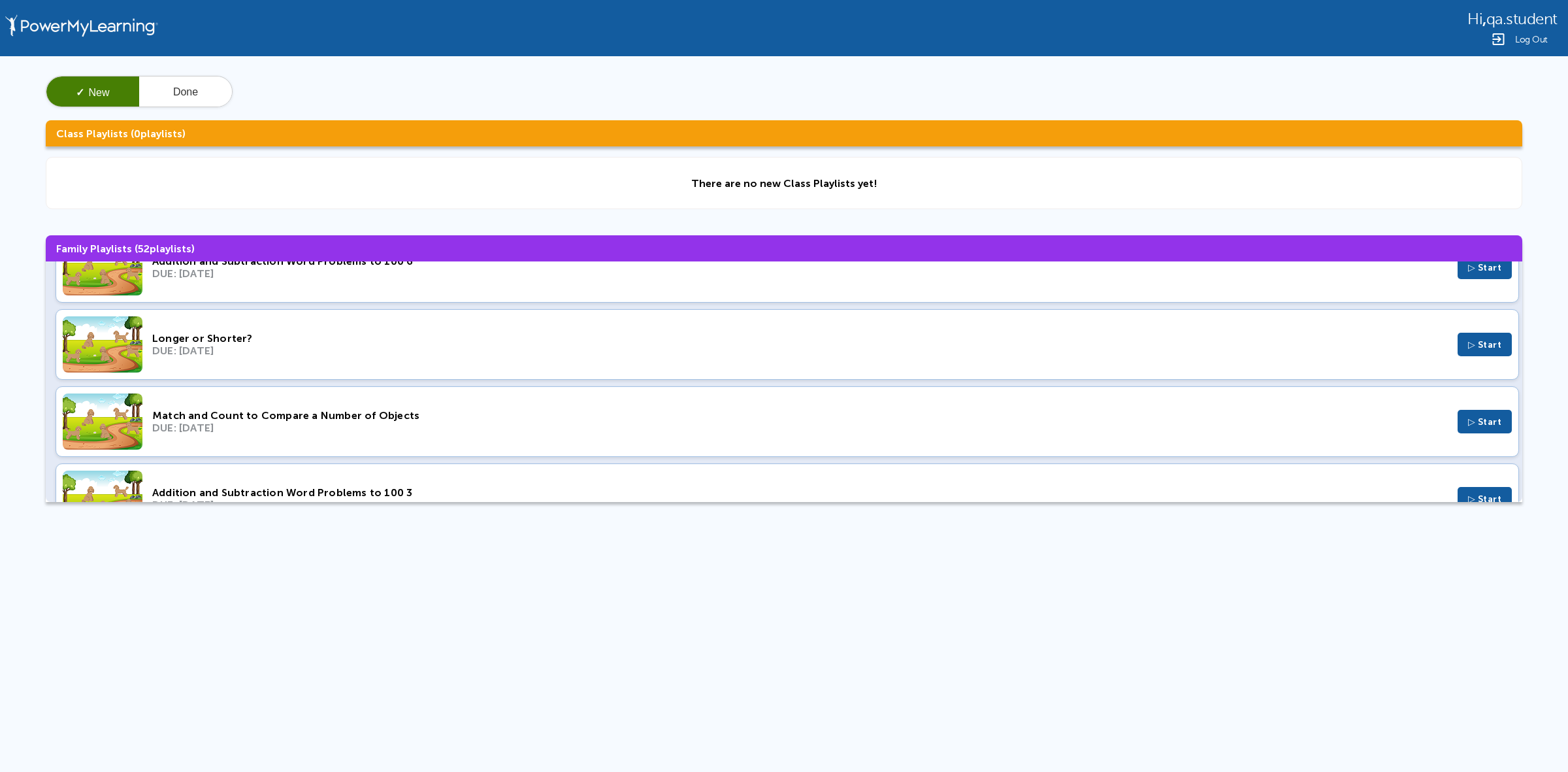
scroll to position [3514, 0]
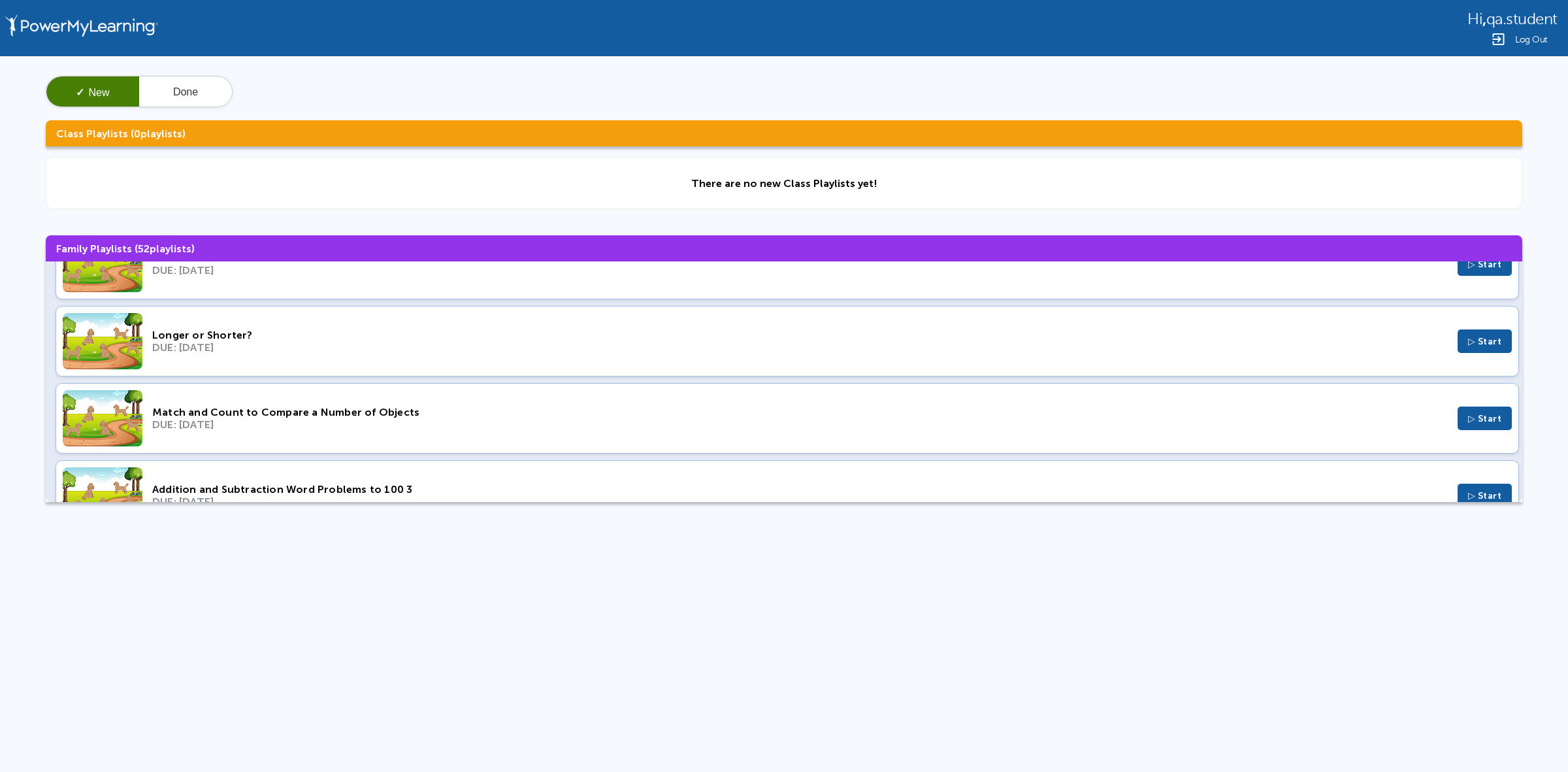
click at [731, 354] on div "DUE: Feb 7, 2022" at bounding box center [799, 348] width 1296 height 13
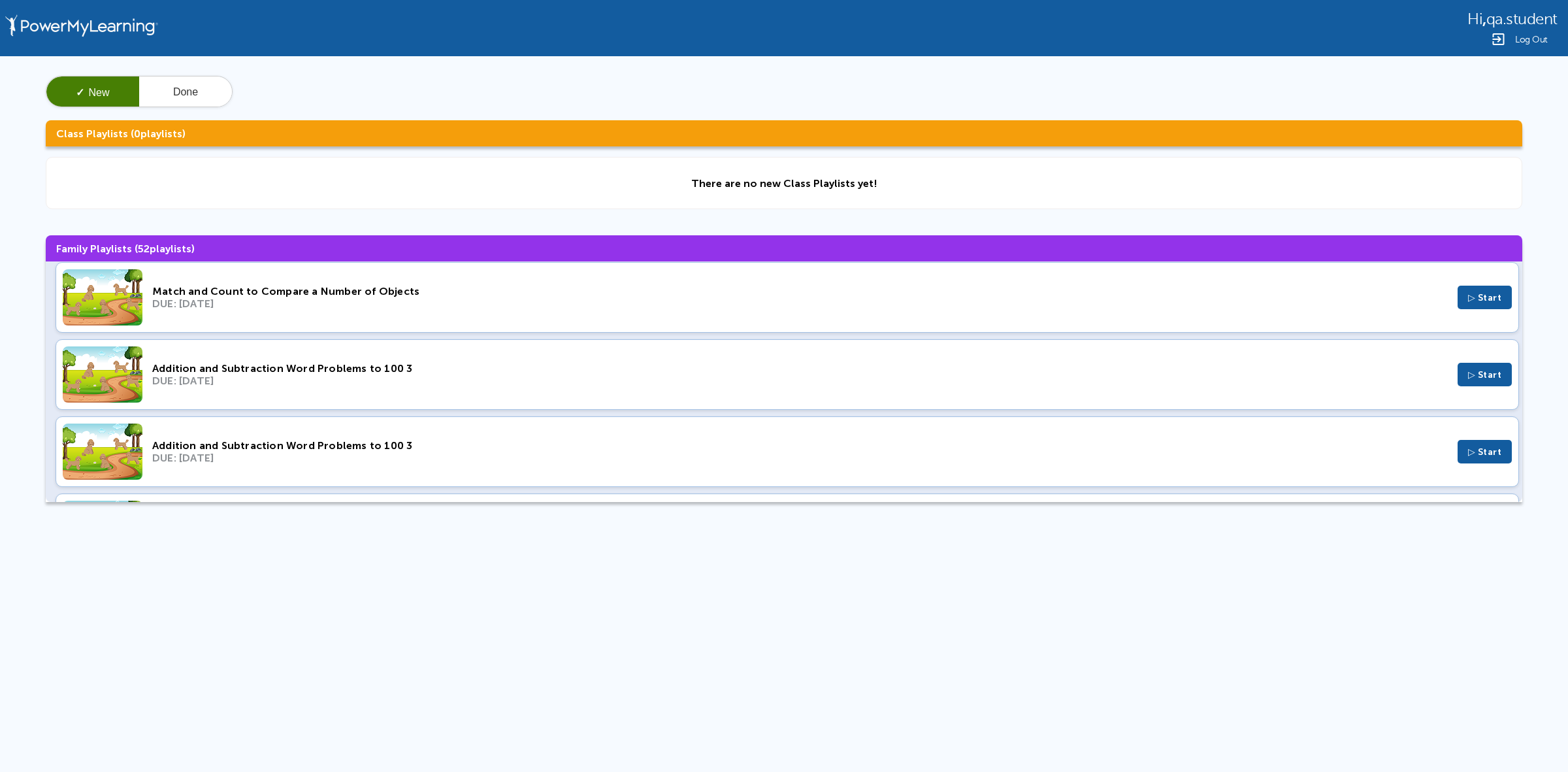
scroll to position [3678, 0]
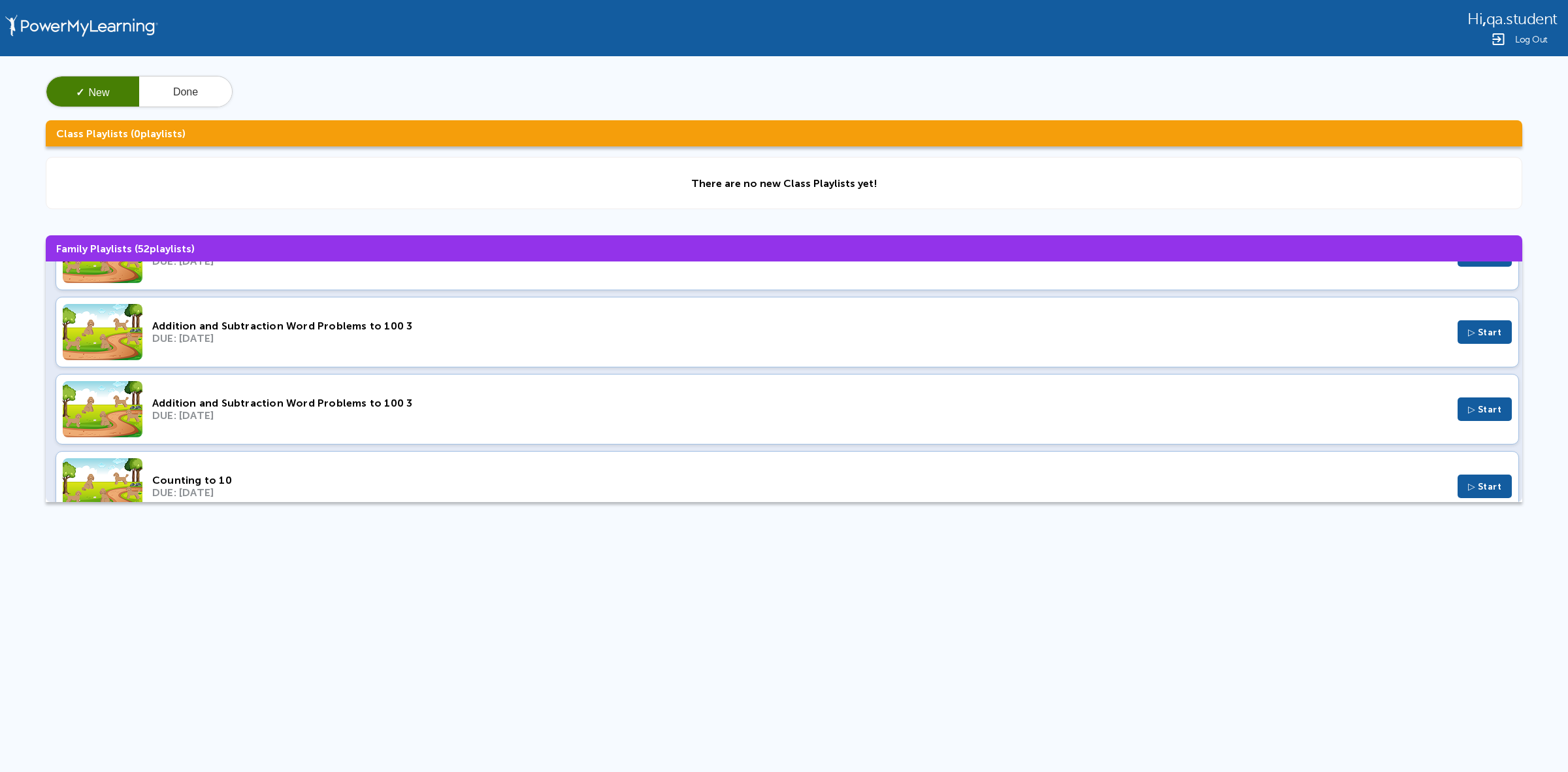
click at [685, 367] on div "Addition and Subtraction Word Problems to 100 3 DUE: Jan 24, 2022 ▷ Start" at bounding box center [787, 332] width 1464 height 71
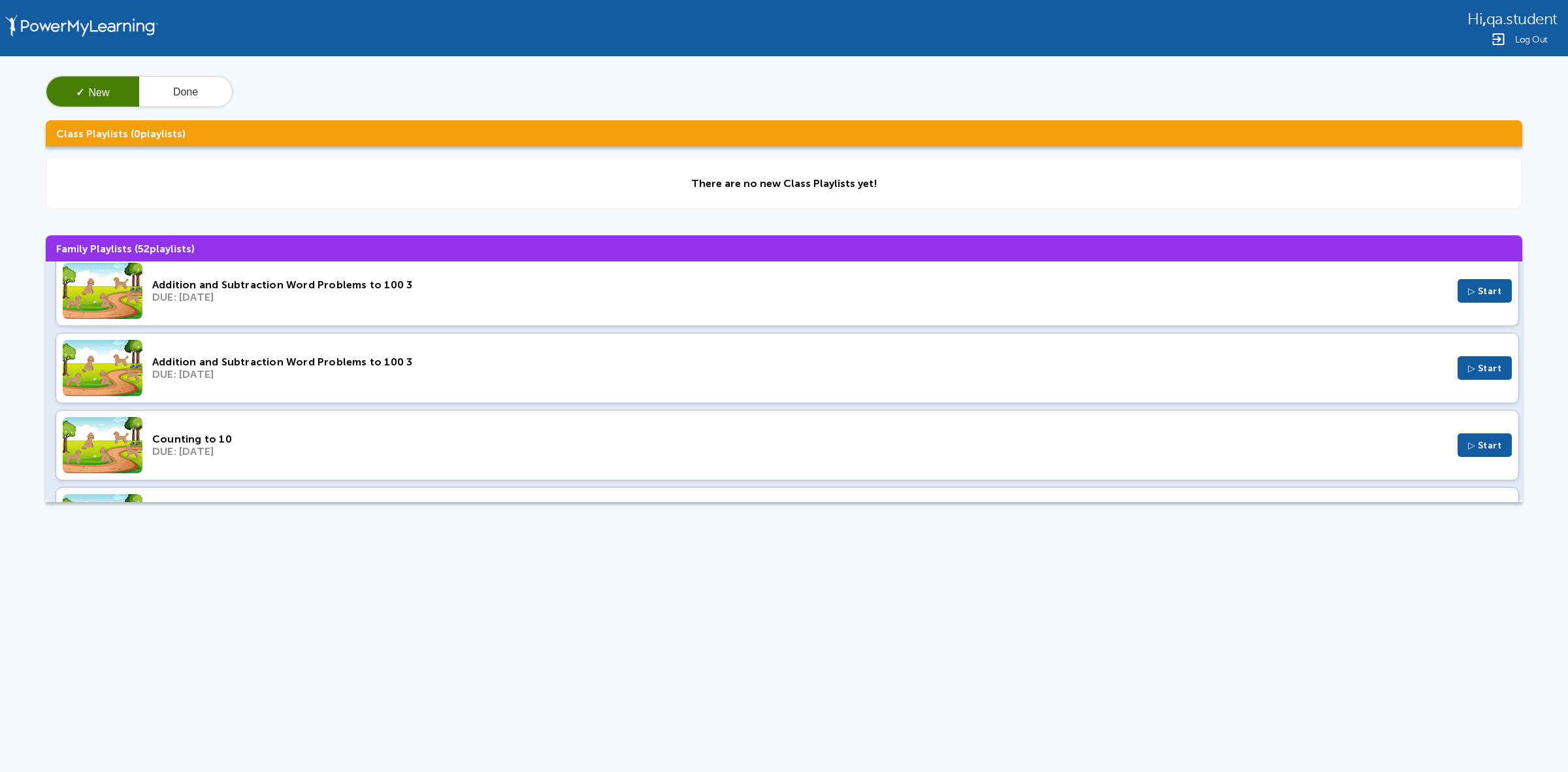
scroll to position [3760, 0]
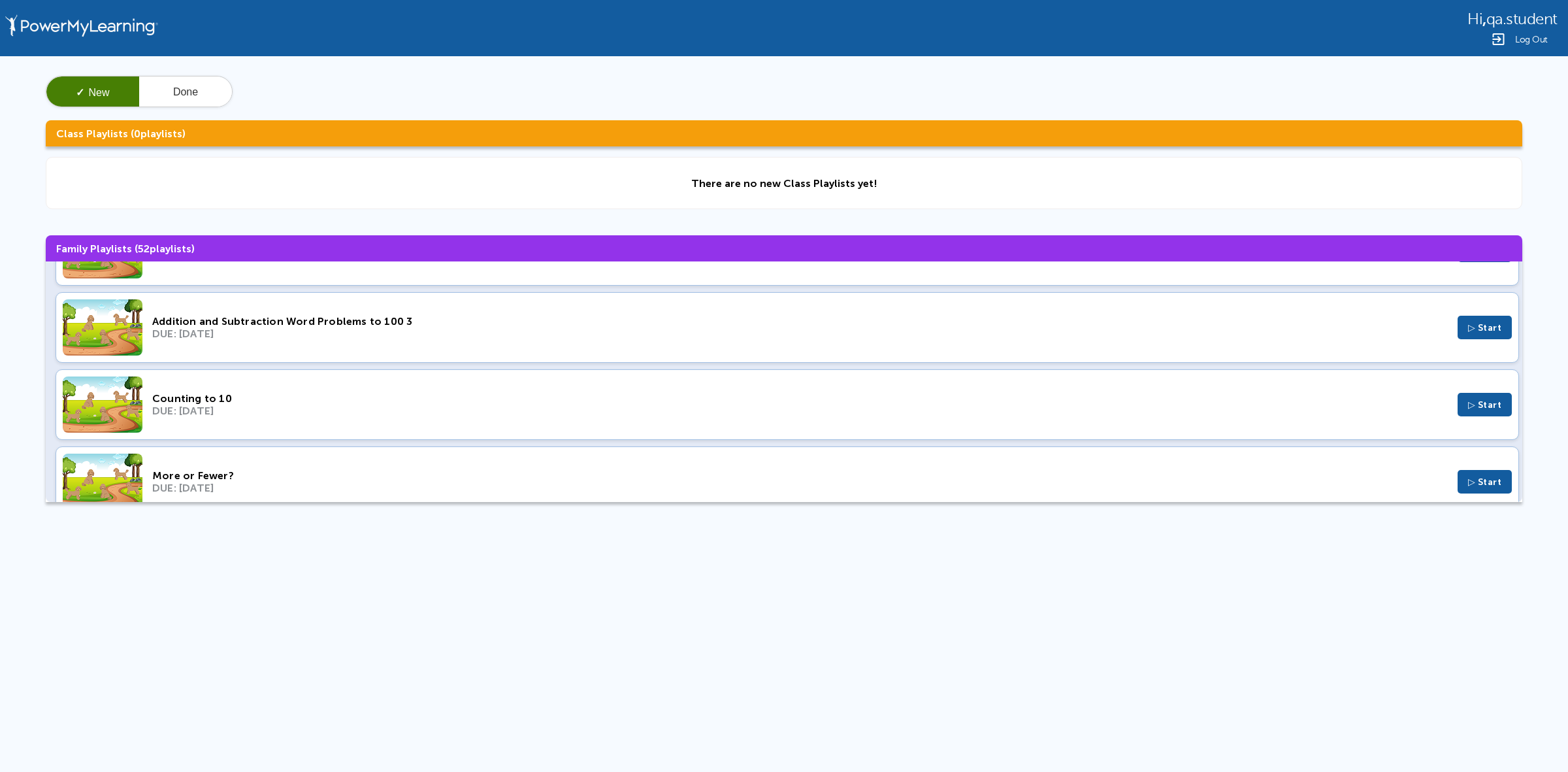
click at [704, 439] on div "Counting to 10 DUE: Jan 17, 2022 ▷ Start" at bounding box center [787, 404] width 1464 height 71
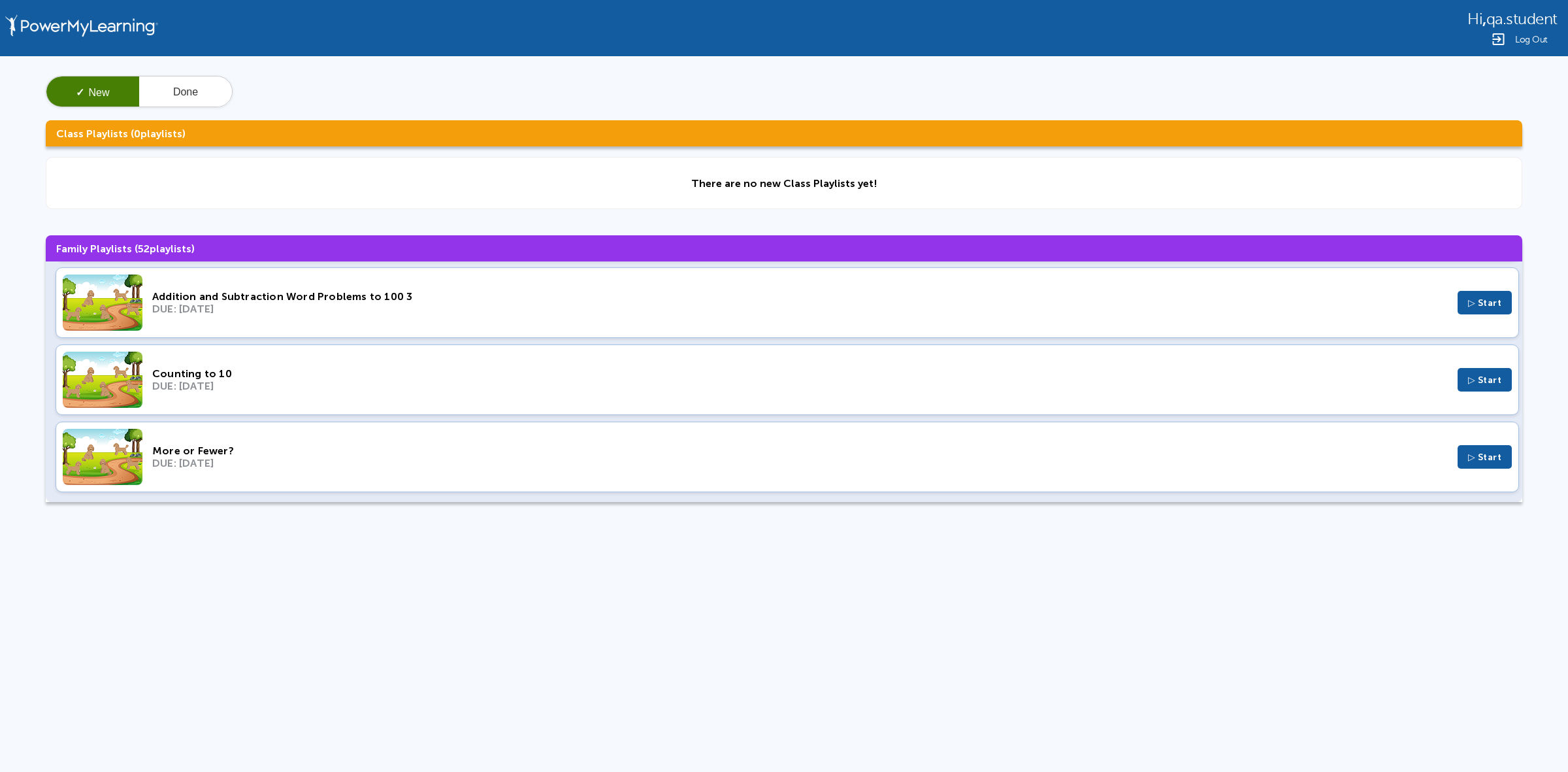
click at [765, 453] on div "More or Fewer?" at bounding box center [799, 451] width 1296 height 13
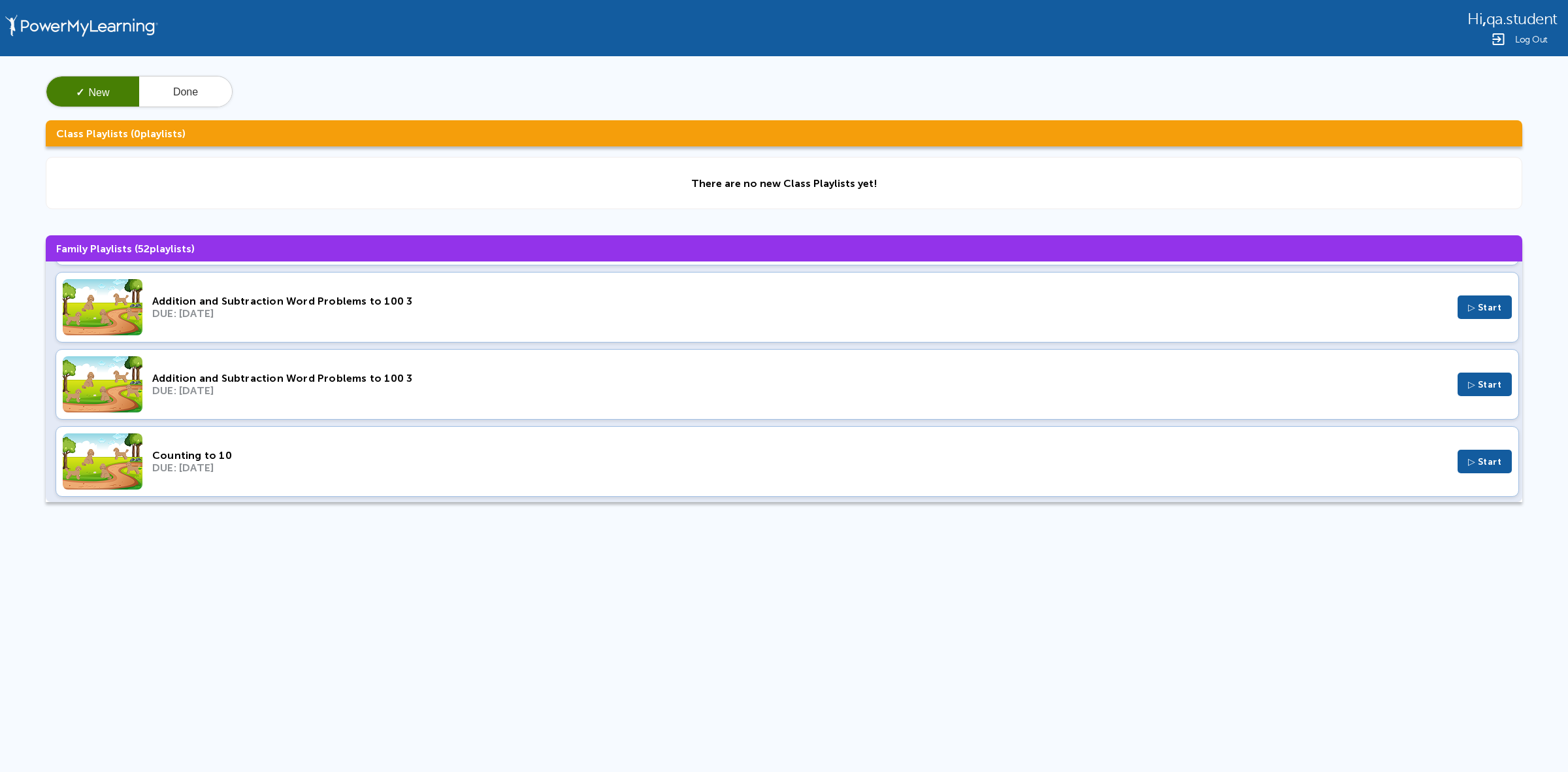
scroll to position [3556, 0]
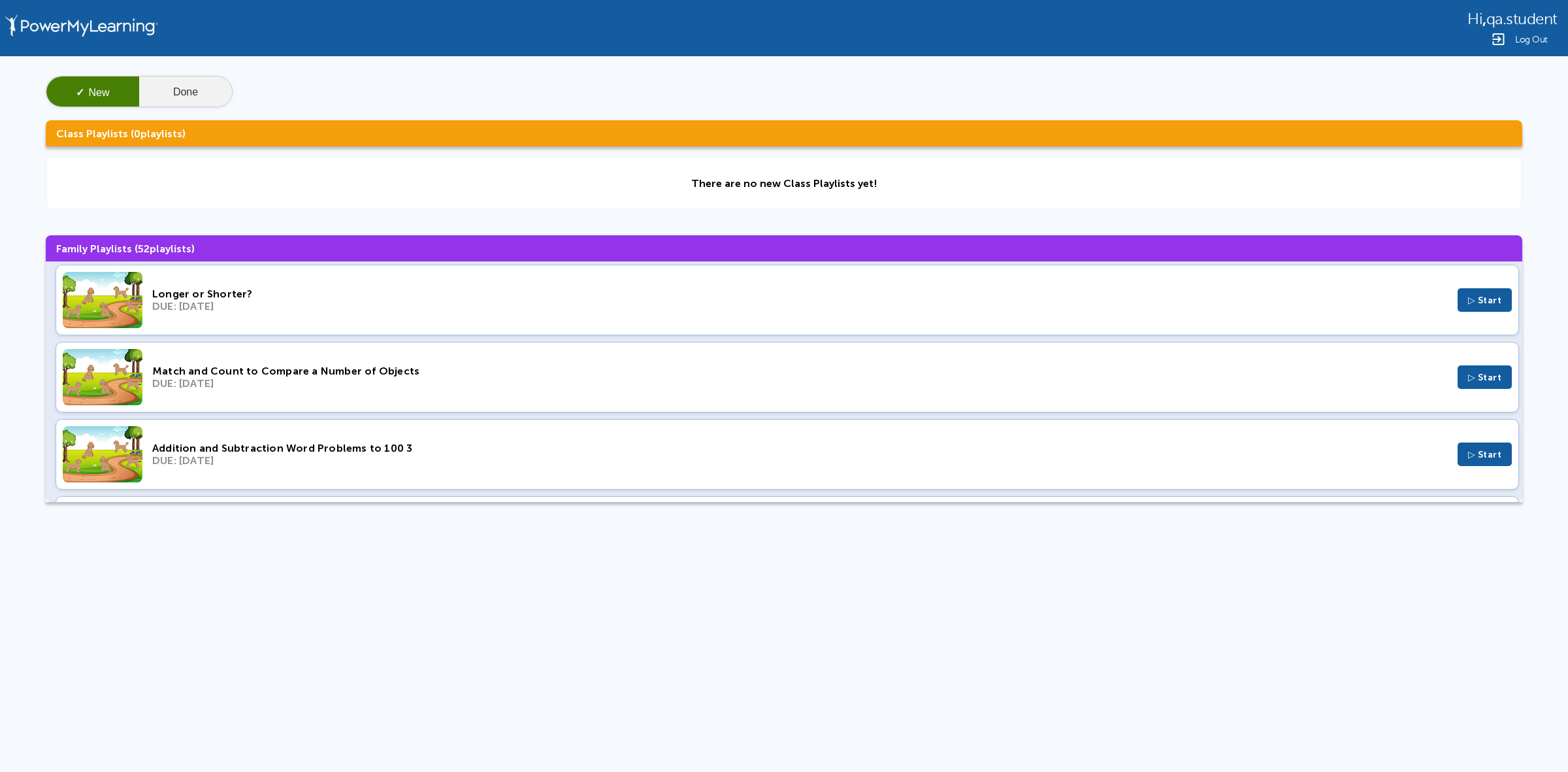
click at [182, 86] on button "Done" at bounding box center [185, 92] width 92 height 32
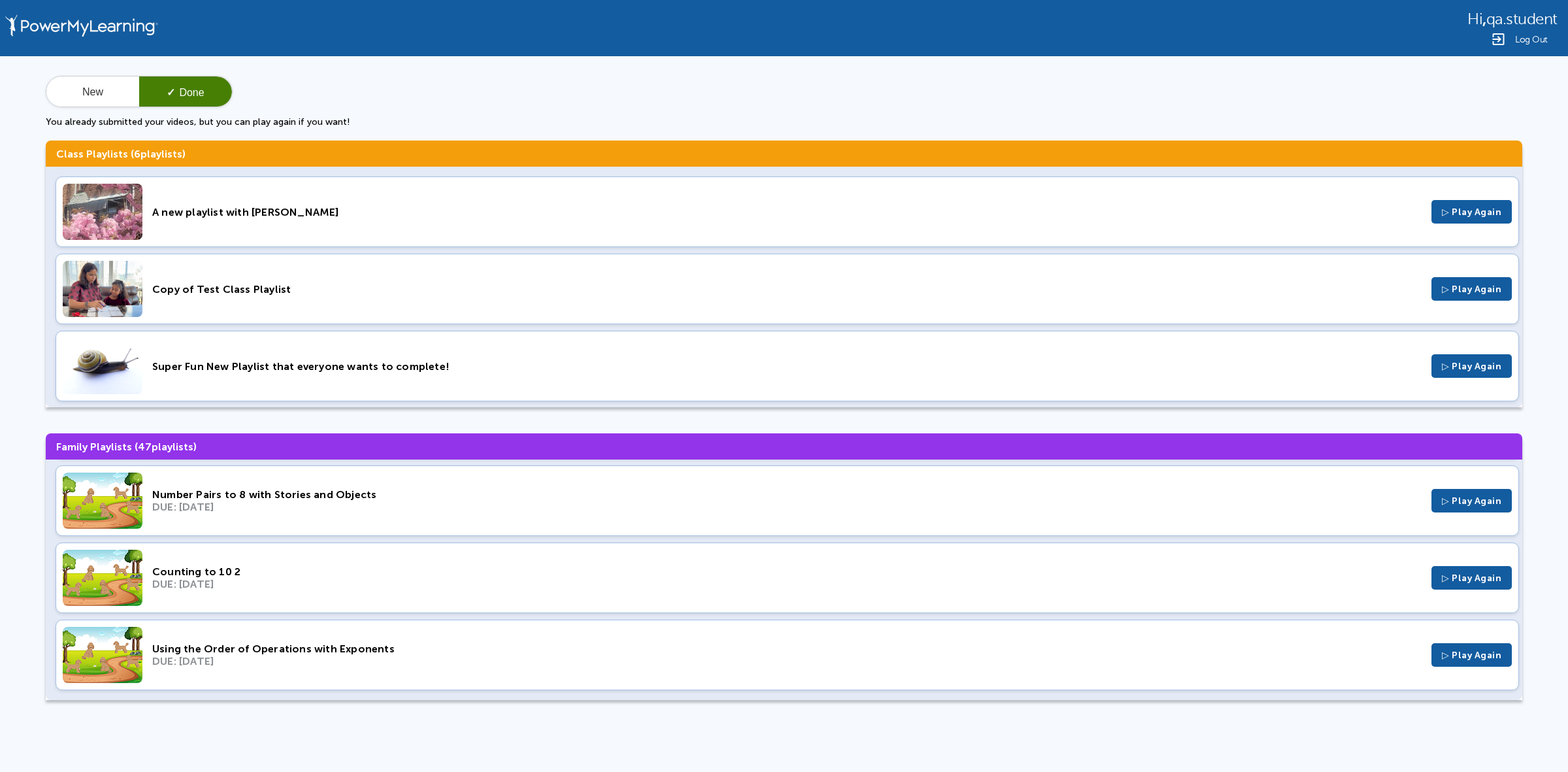
scroll to position [3414, 0]
click at [425, 210] on div "A new playlist with Jillian" at bounding box center [786, 212] width 1270 height 13
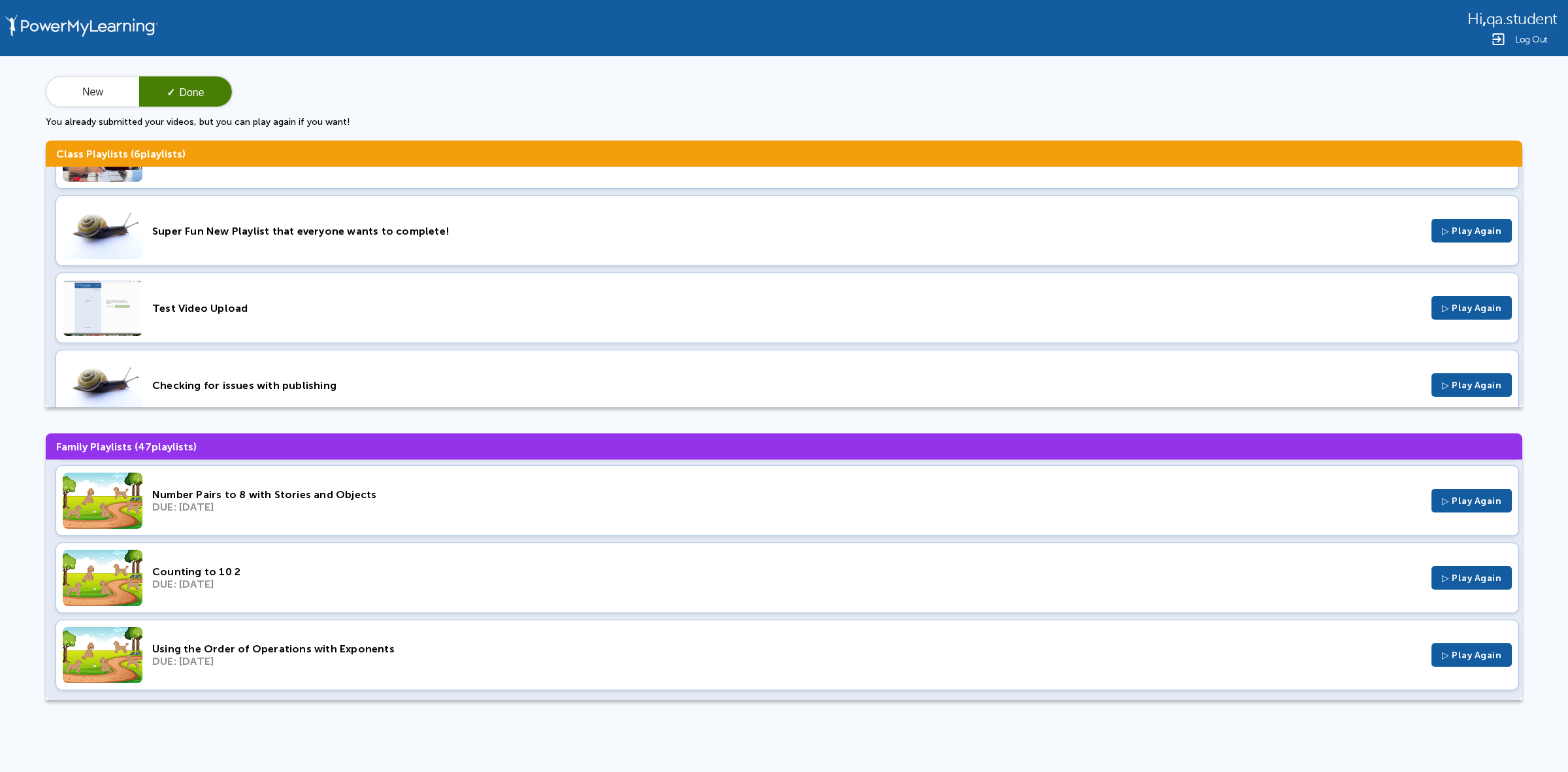
scroll to position [0, 0]
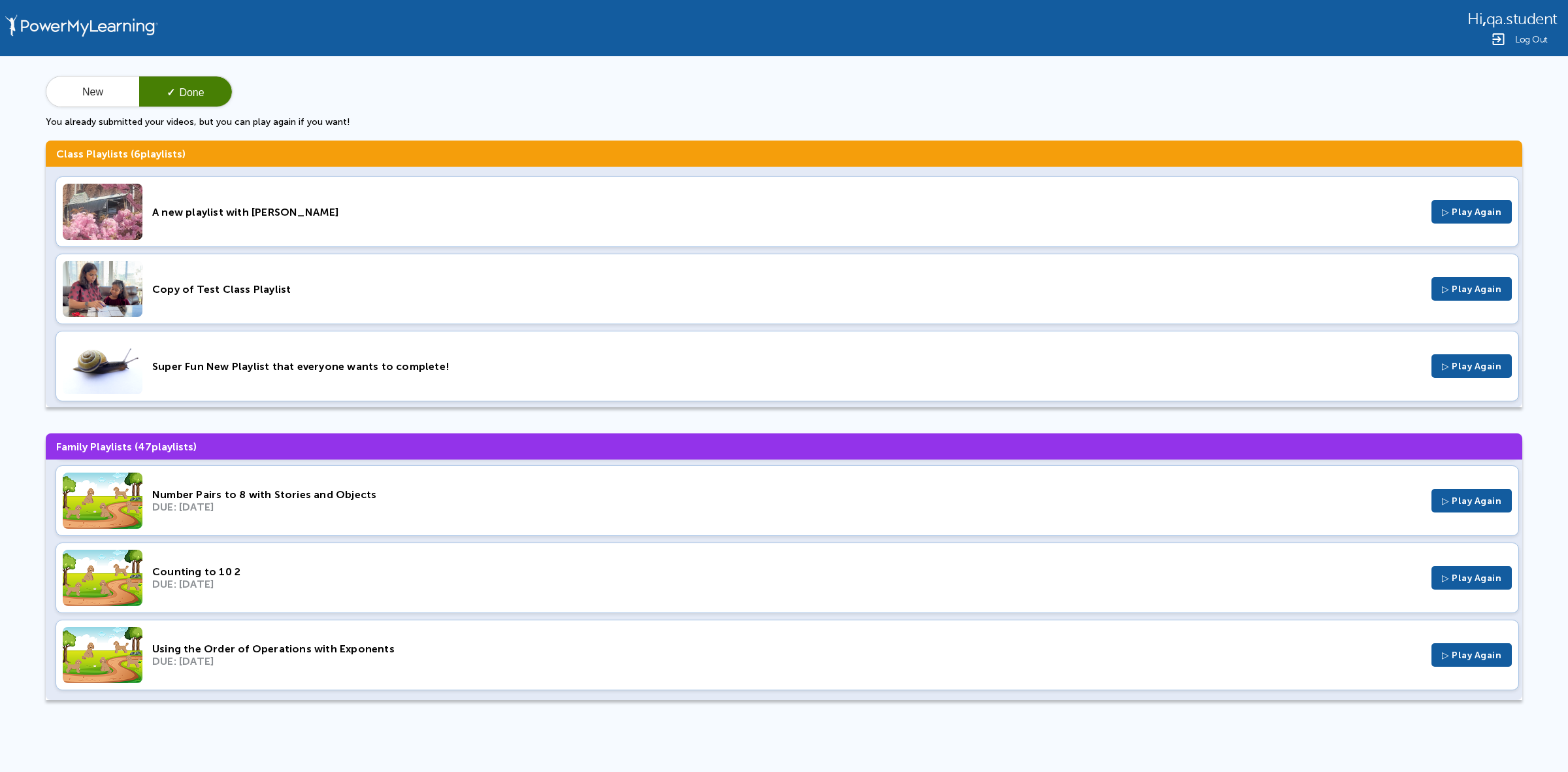
click at [230, 220] on div "A new playlist with Jillian ▷ Play Again" at bounding box center [787, 212] width 1464 height 71
click at [463, 309] on div "Copy of Test Class Playlist ▷ Play Again" at bounding box center [787, 288] width 1464 height 71
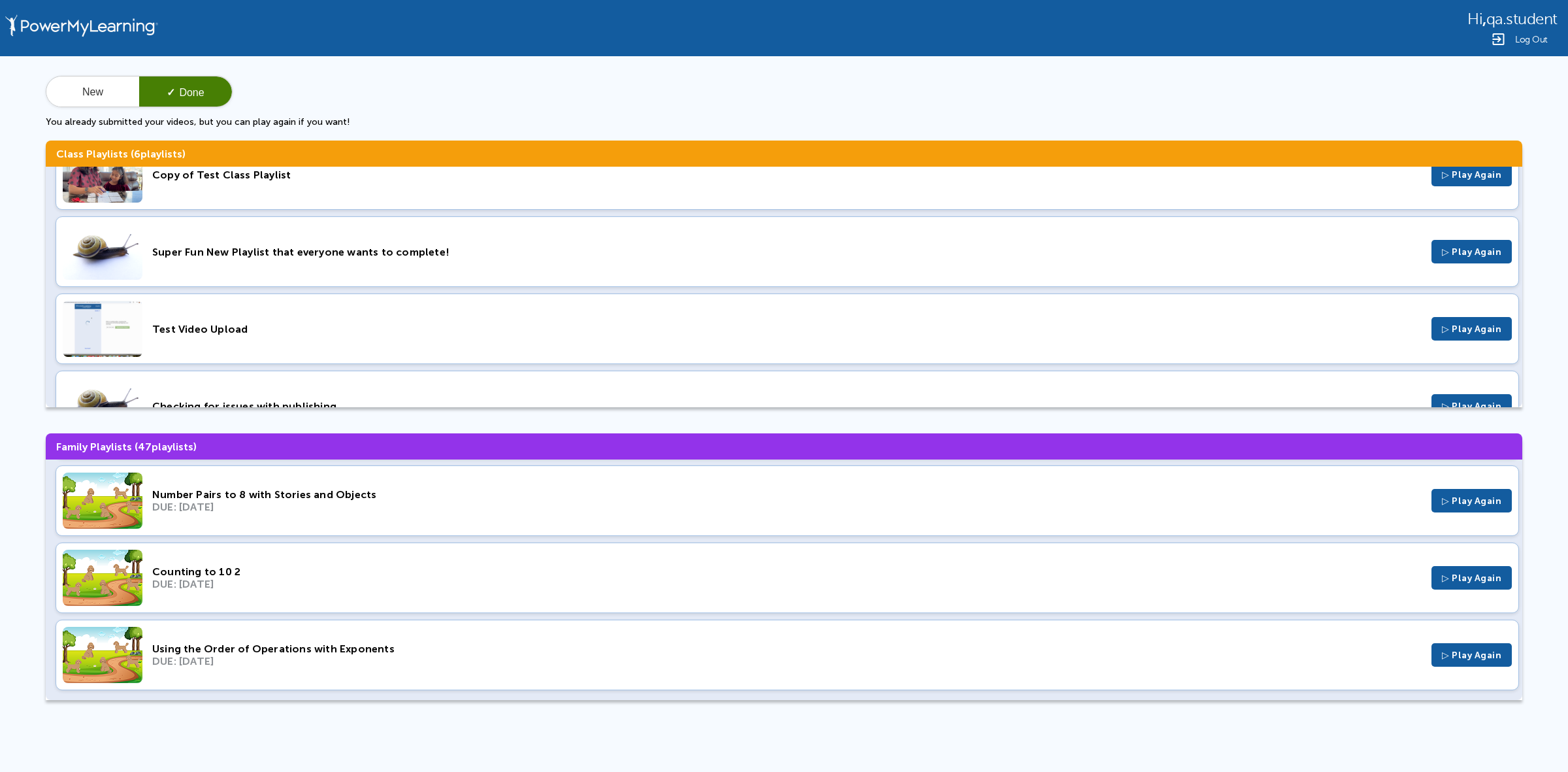
scroll to position [236, 0]
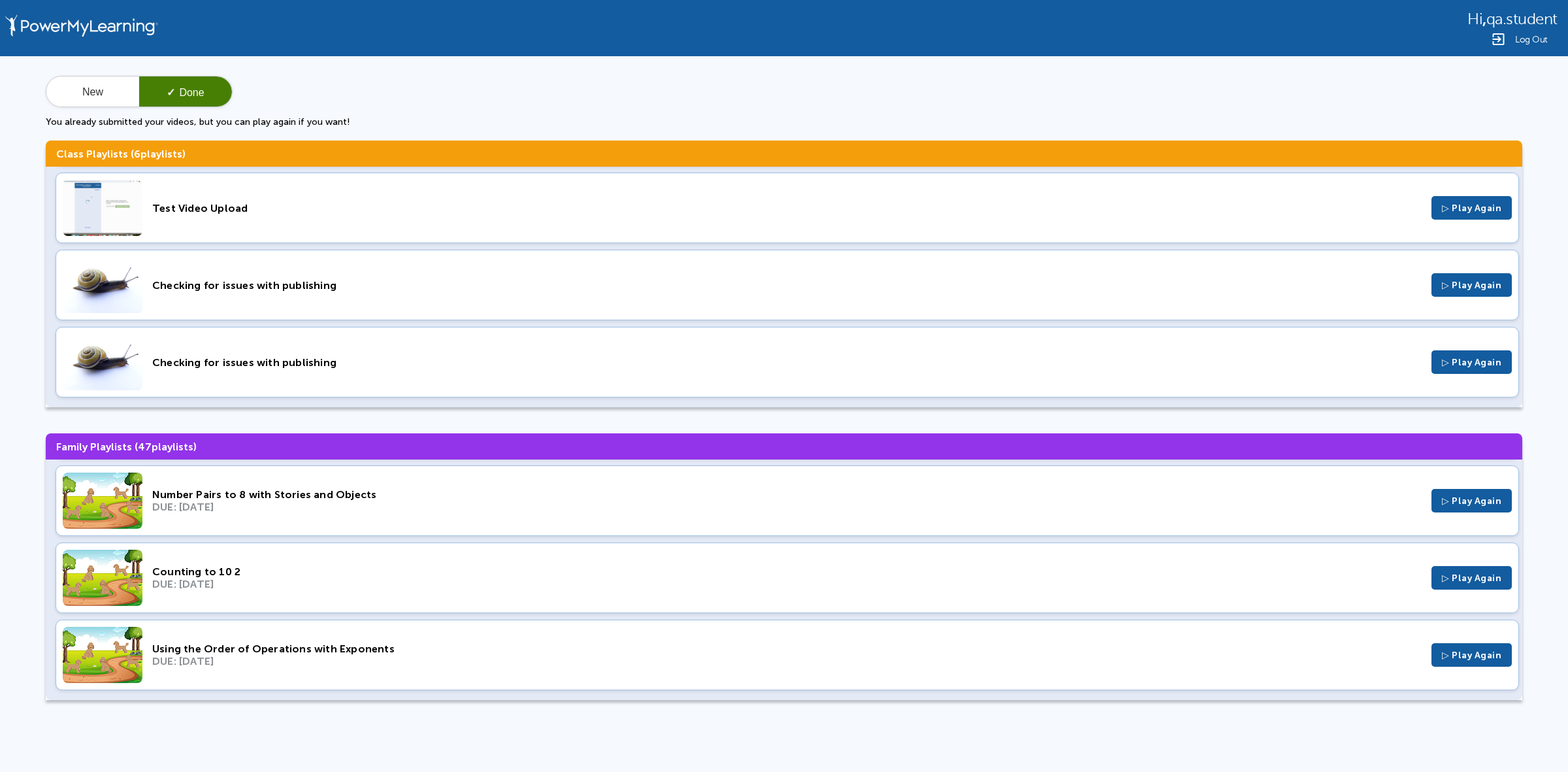
click at [691, 377] on div "Checking for issues with publishing ▷ Play Again" at bounding box center [787, 362] width 1464 height 71
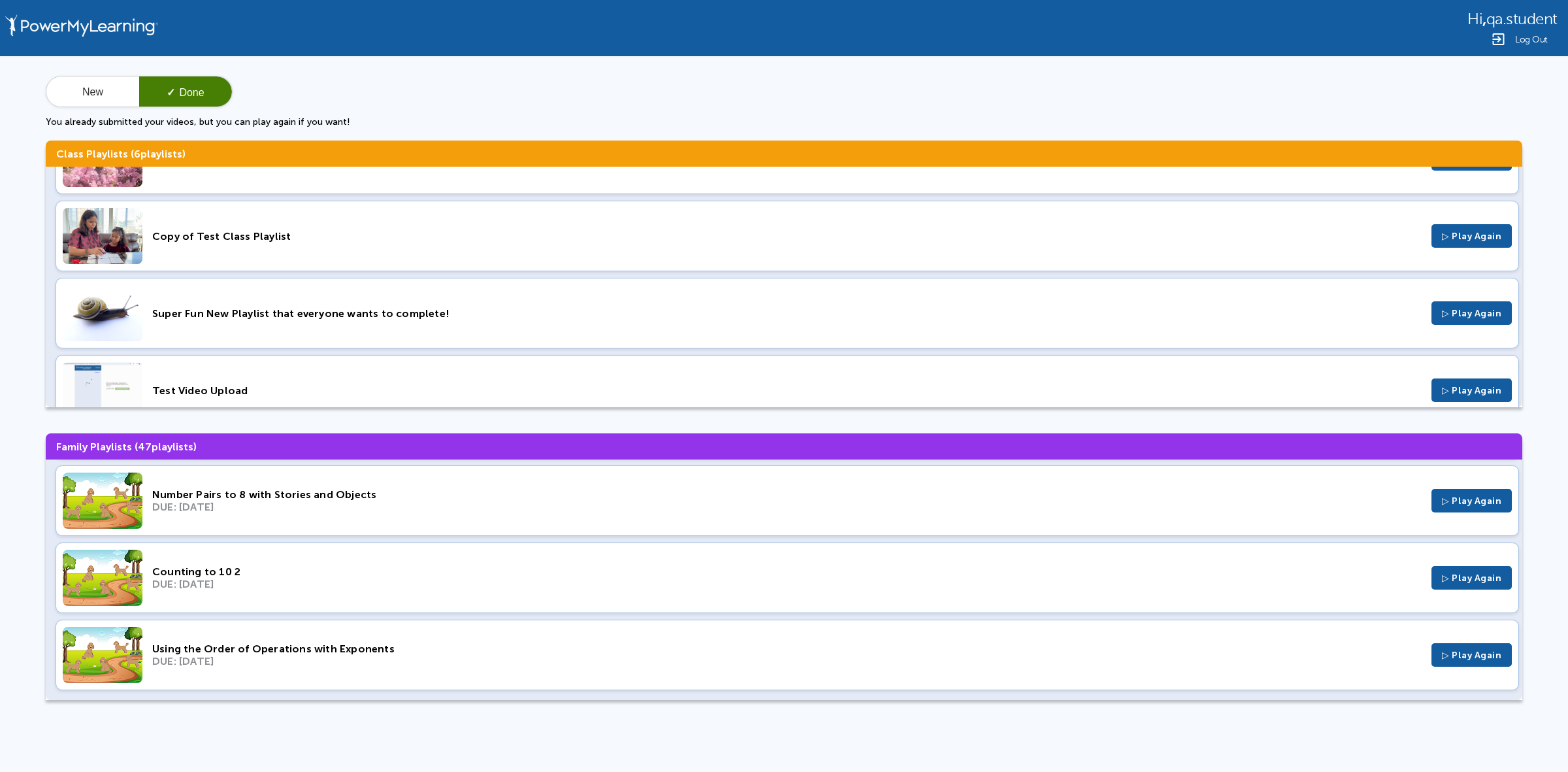
scroll to position [0, 0]
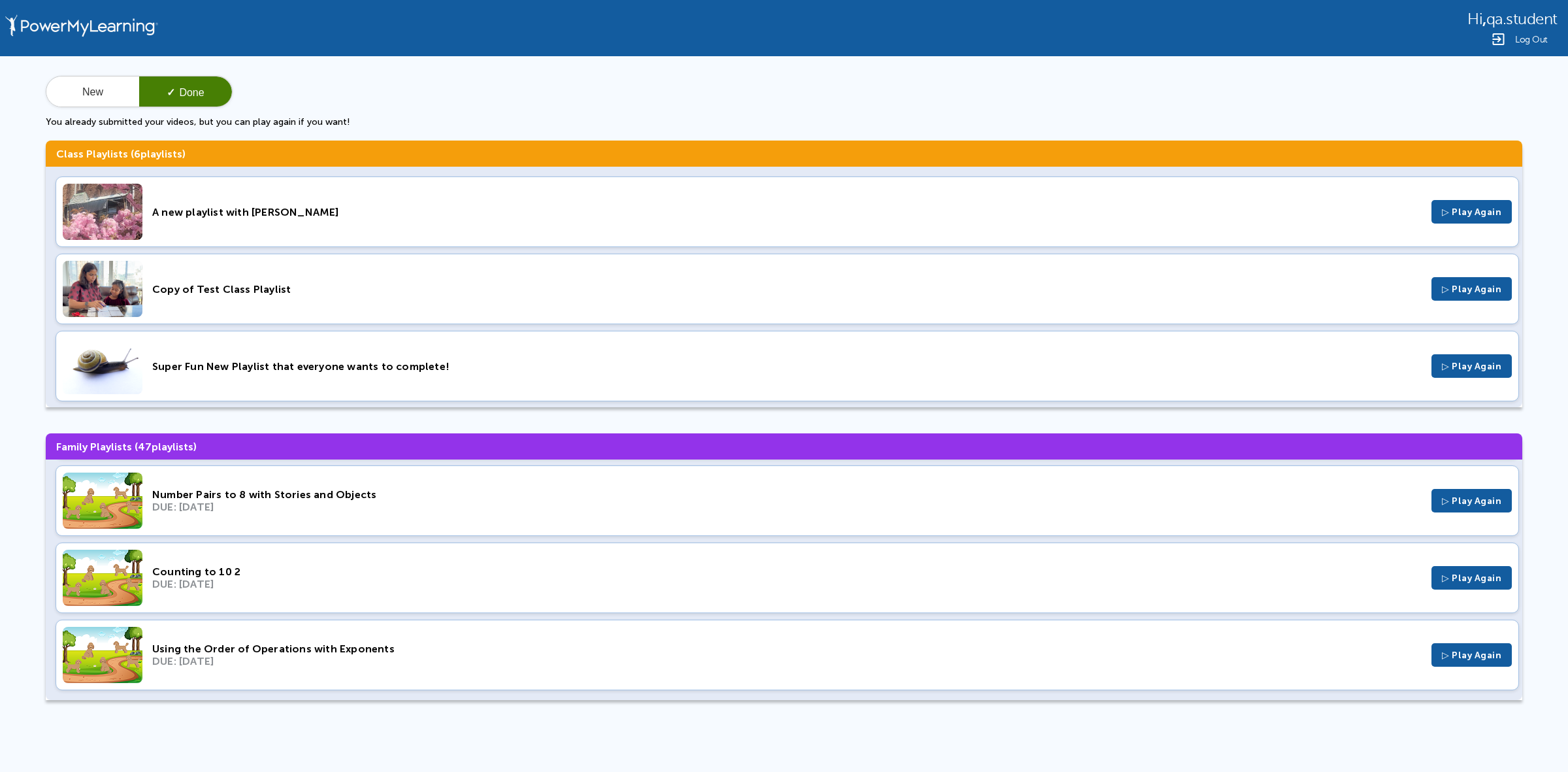
click at [1527, 37] on span "Log Out" at bounding box center [1531, 40] width 33 height 10
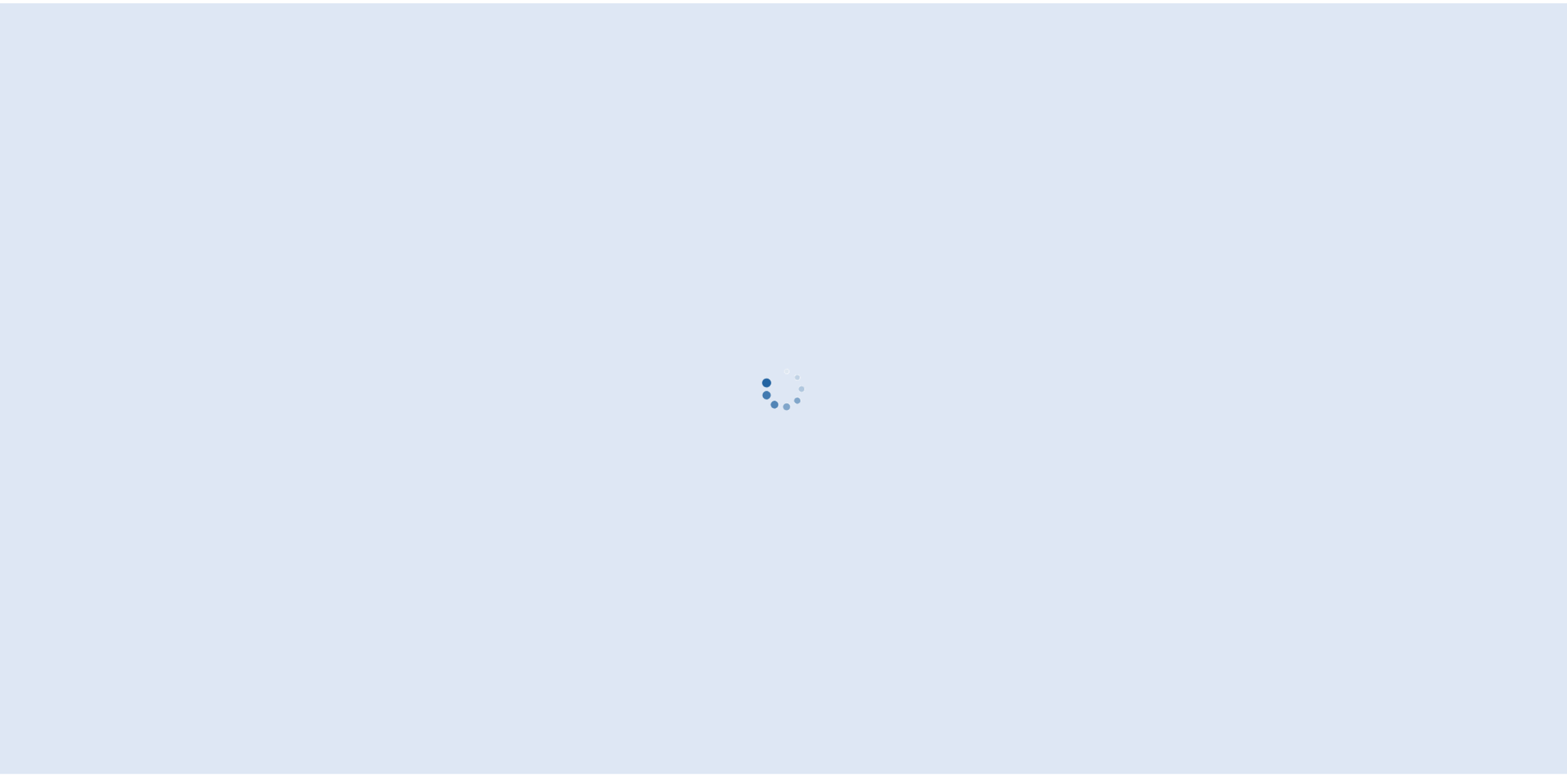
scroll to position [405, 0]
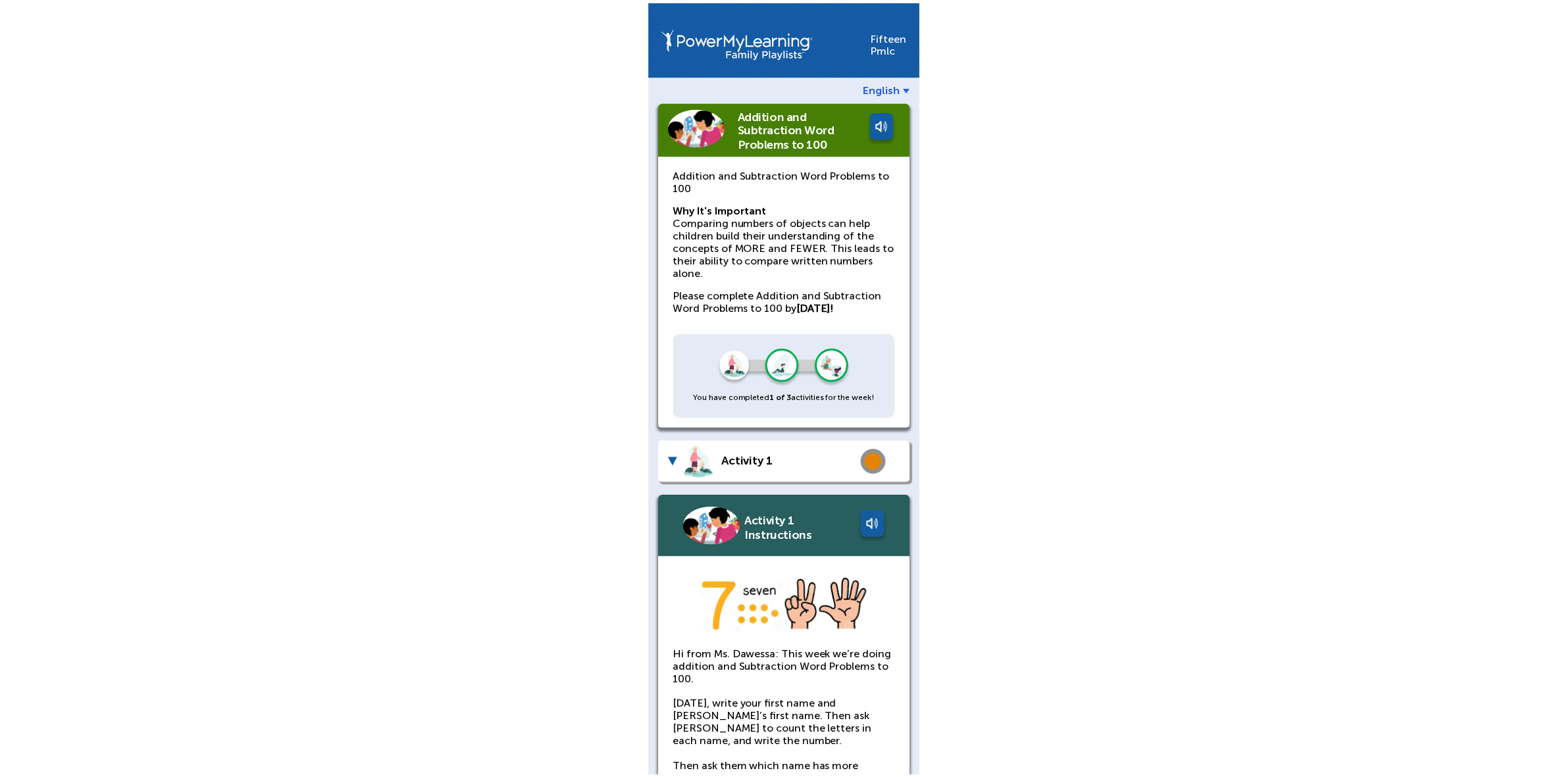
scroll to position [440, 0]
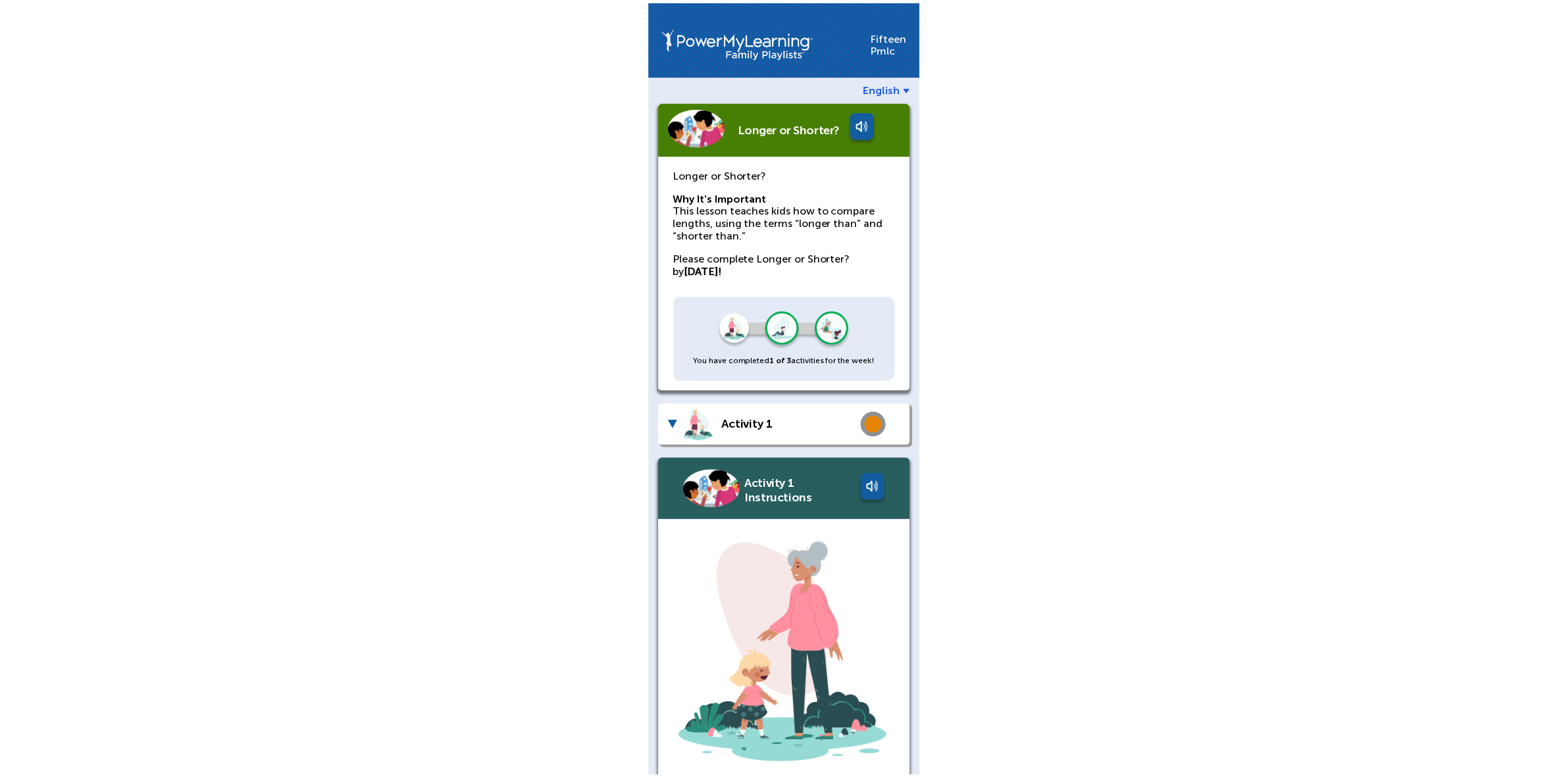
scroll to position [403, 0]
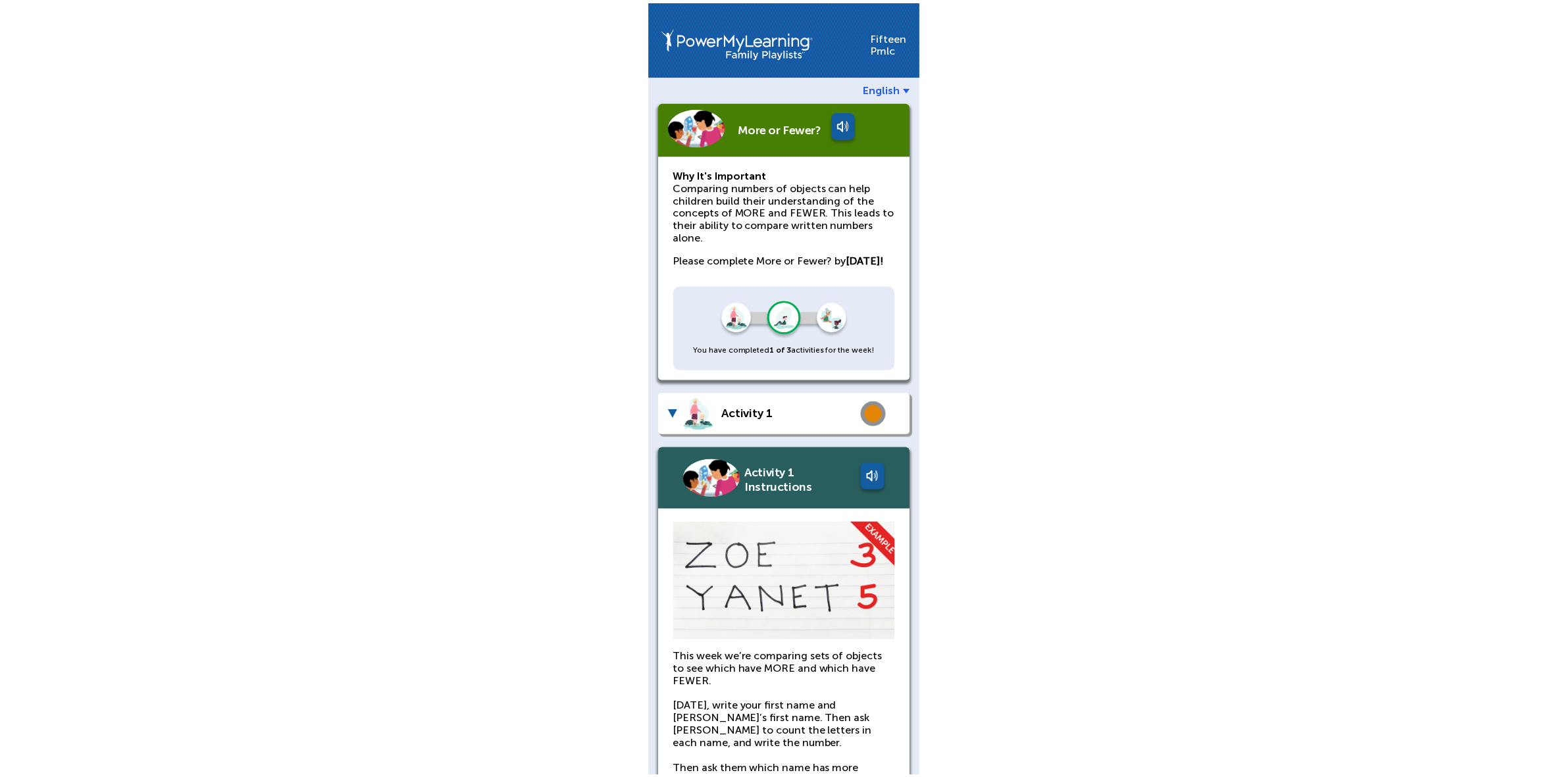
scroll to position [405, 0]
